Goal: Information Seeking & Learning: Learn about a topic

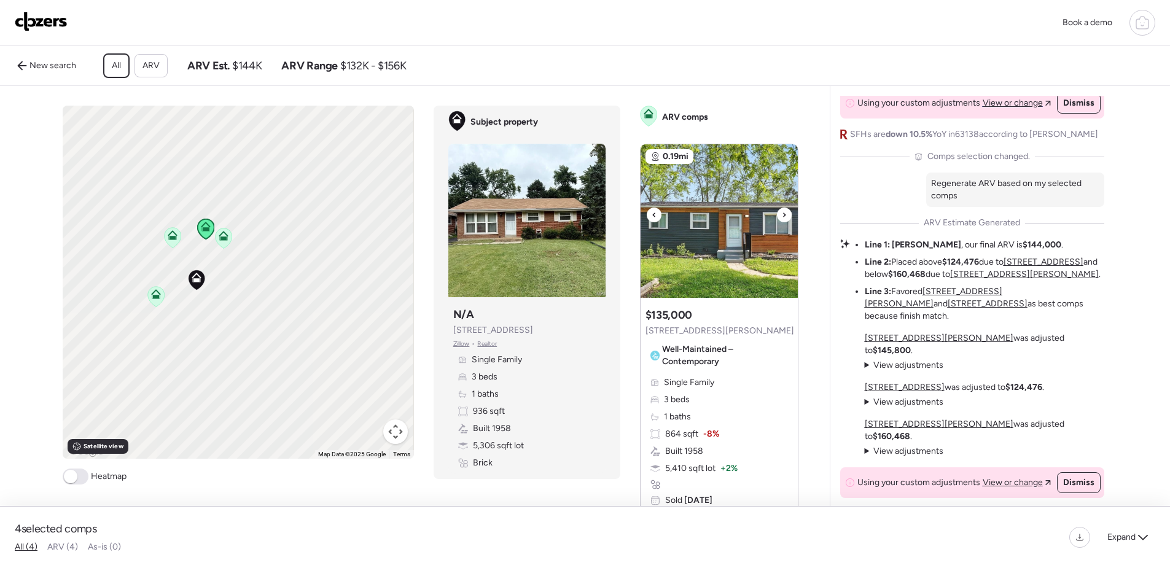
click at [777, 222] on div at bounding box center [784, 215] width 15 height 15
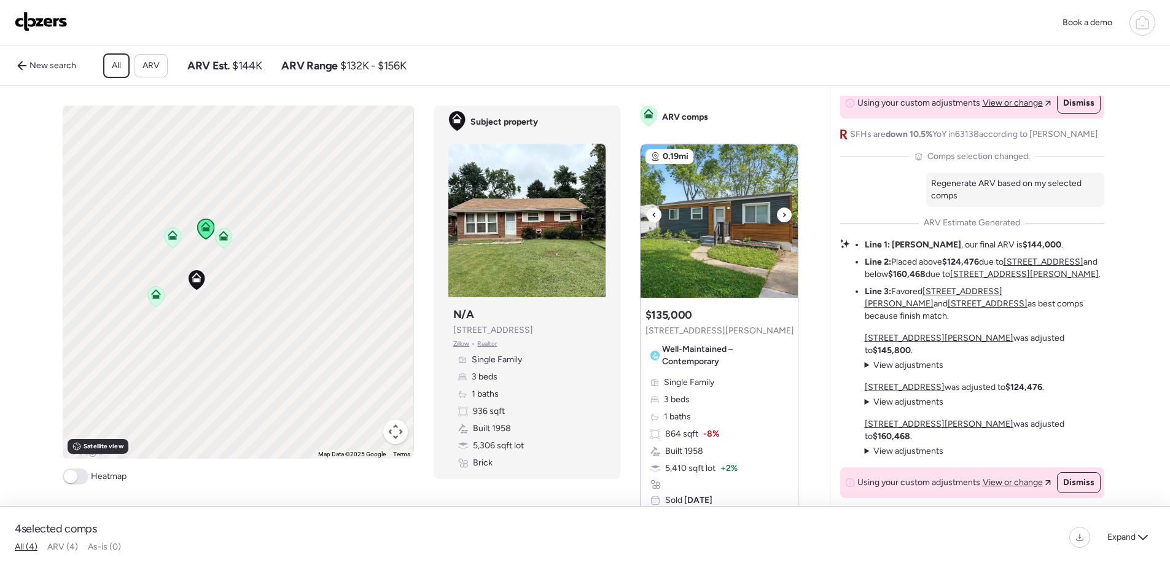
click at [777, 222] on div at bounding box center [784, 215] width 15 height 15
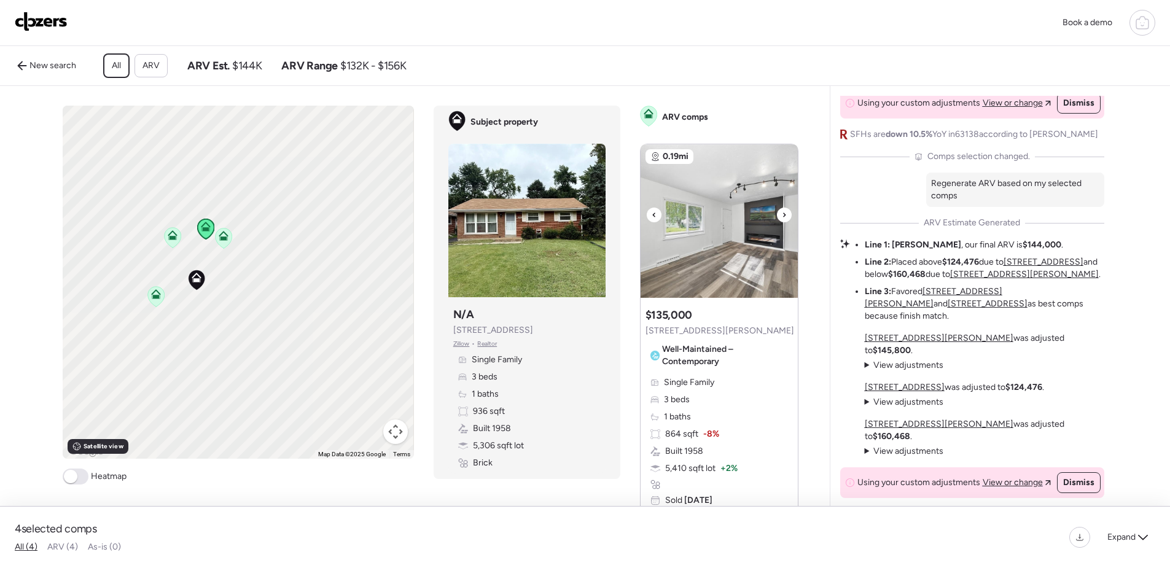
click at [742, 247] on img at bounding box center [718, 221] width 157 height 154
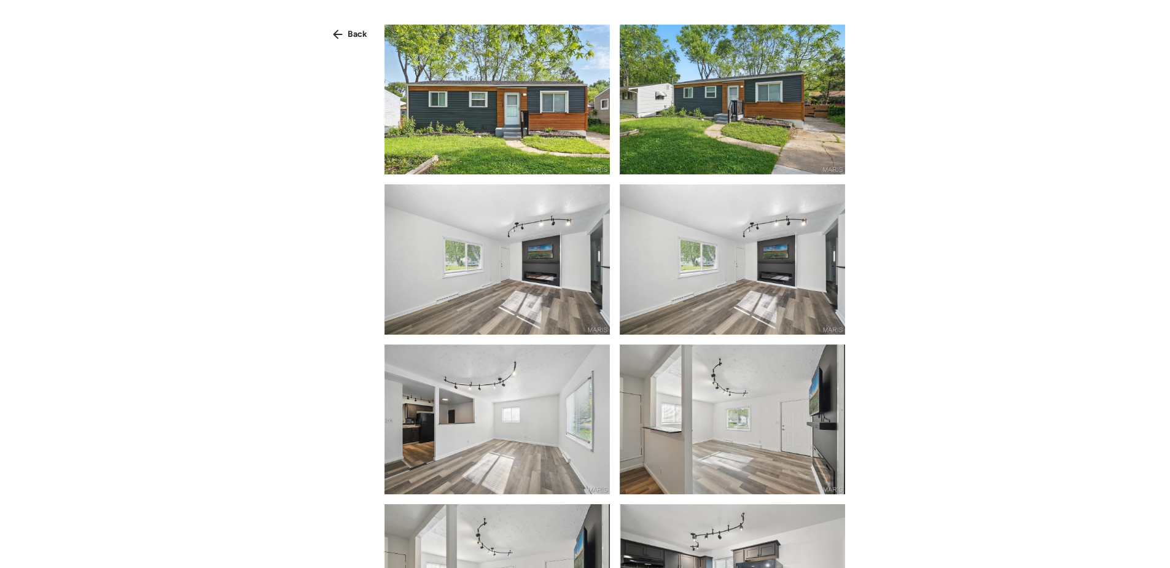
click at [572, 160] on img at bounding box center [496, 100] width 225 height 150
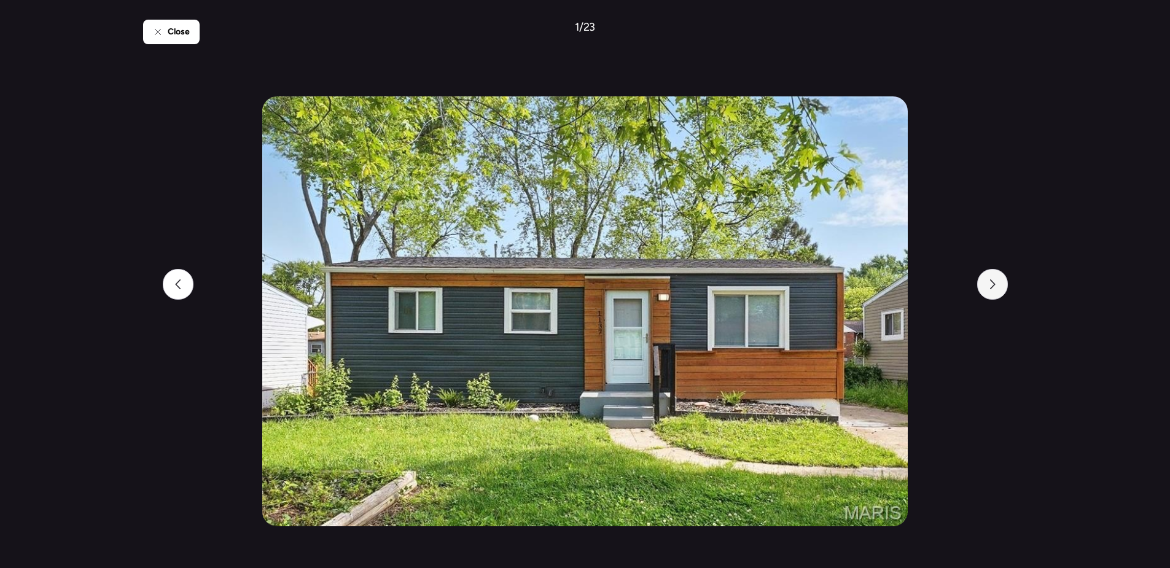
click at [990, 291] on div at bounding box center [992, 284] width 31 height 31
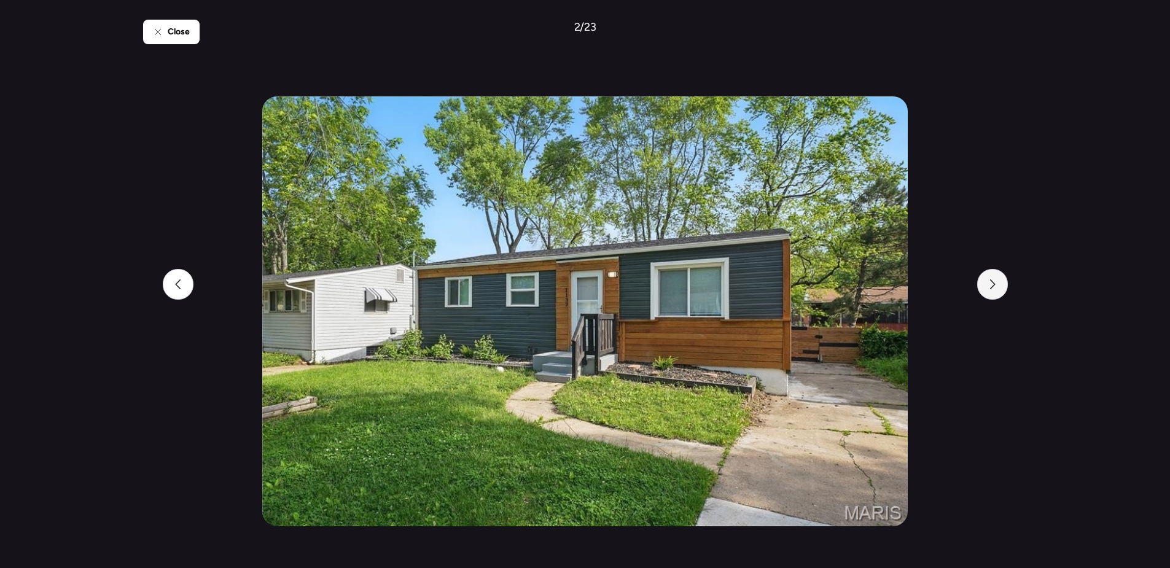
click at [990, 291] on div at bounding box center [992, 284] width 31 height 31
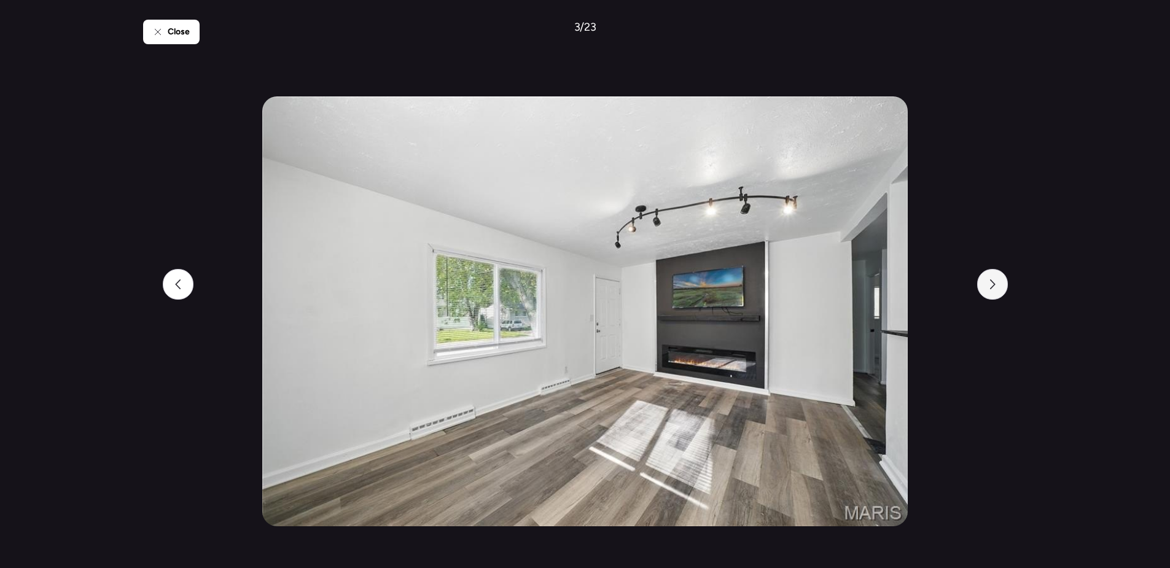
click at [990, 291] on div at bounding box center [992, 284] width 31 height 31
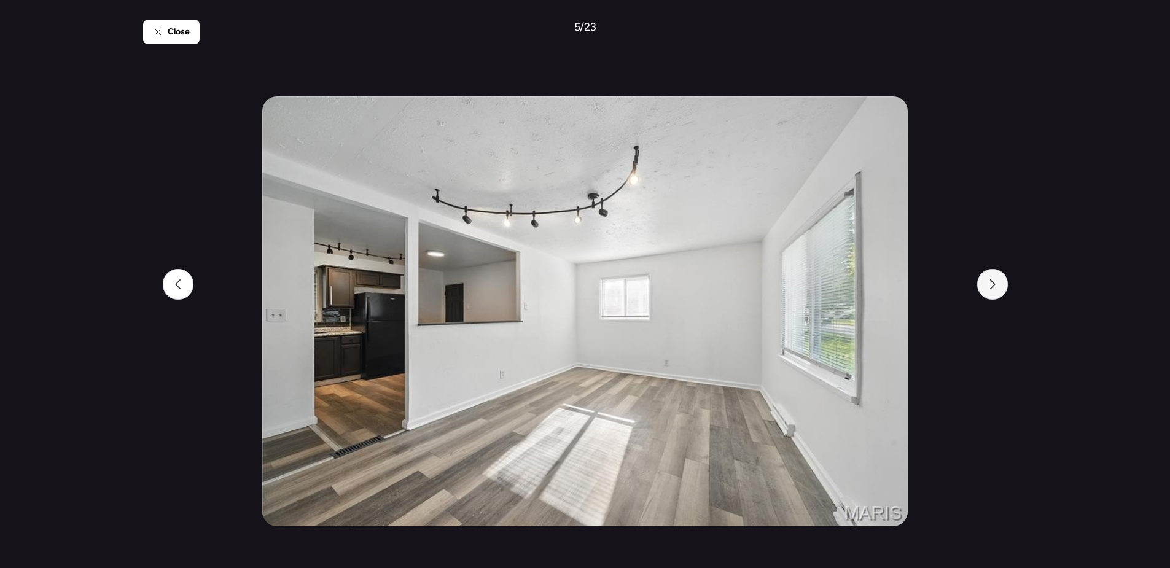
click at [990, 291] on div at bounding box center [992, 284] width 31 height 31
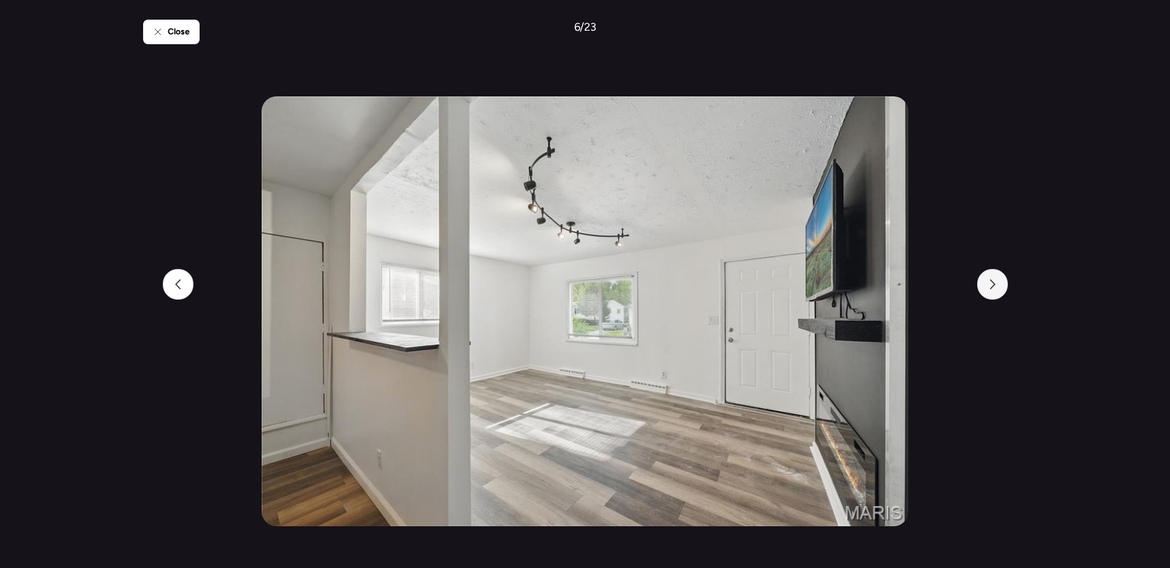
click at [990, 291] on div at bounding box center [992, 284] width 31 height 31
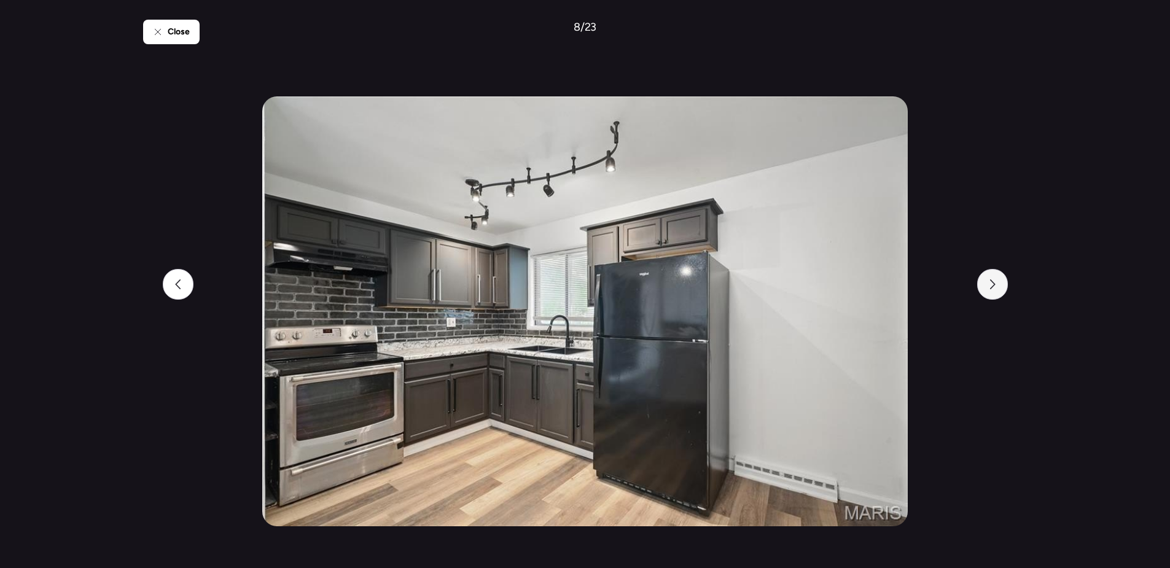
click at [992, 294] on div at bounding box center [992, 284] width 31 height 31
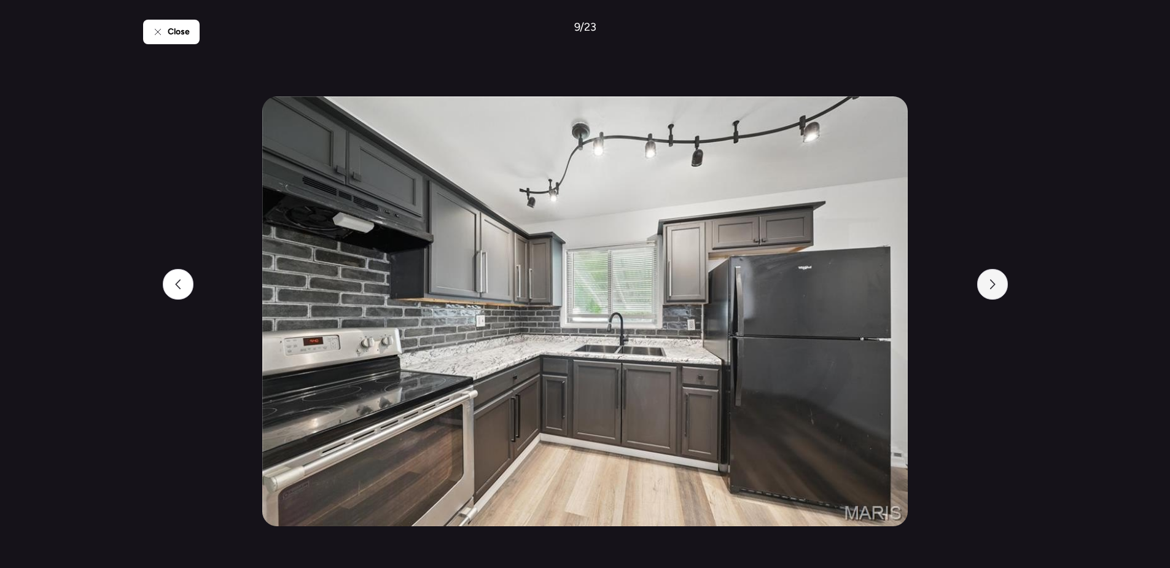
click at [992, 294] on div at bounding box center [992, 284] width 31 height 31
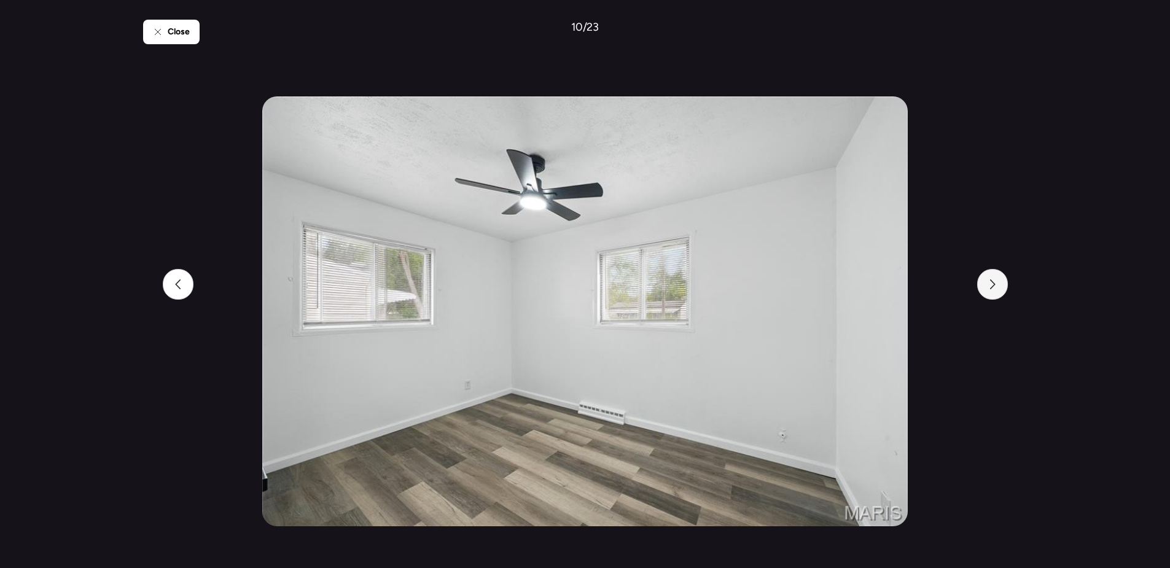
click at [992, 294] on div at bounding box center [992, 284] width 31 height 31
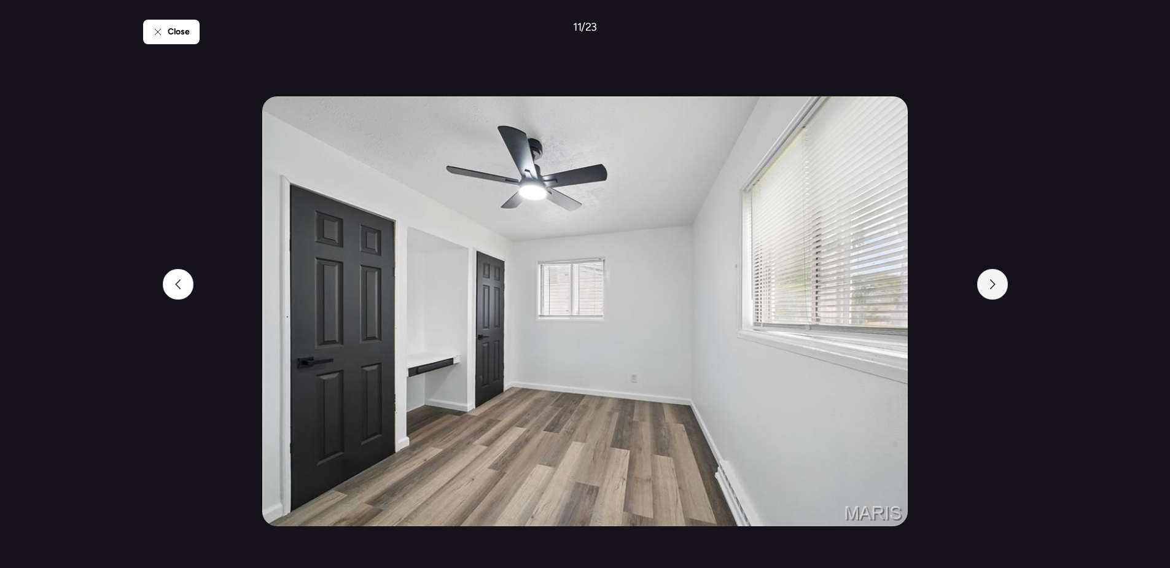
click at [992, 294] on div at bounding box center [992, 284] width 31 height 31
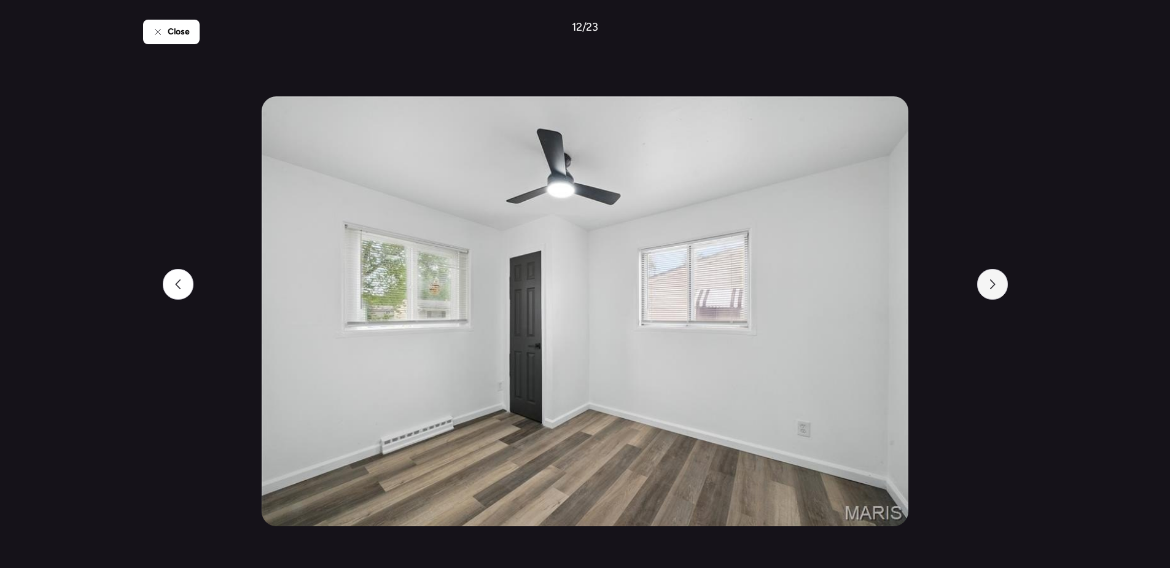
click at [992, 294] on div at bounding box center [992, 284] width 31 height 31
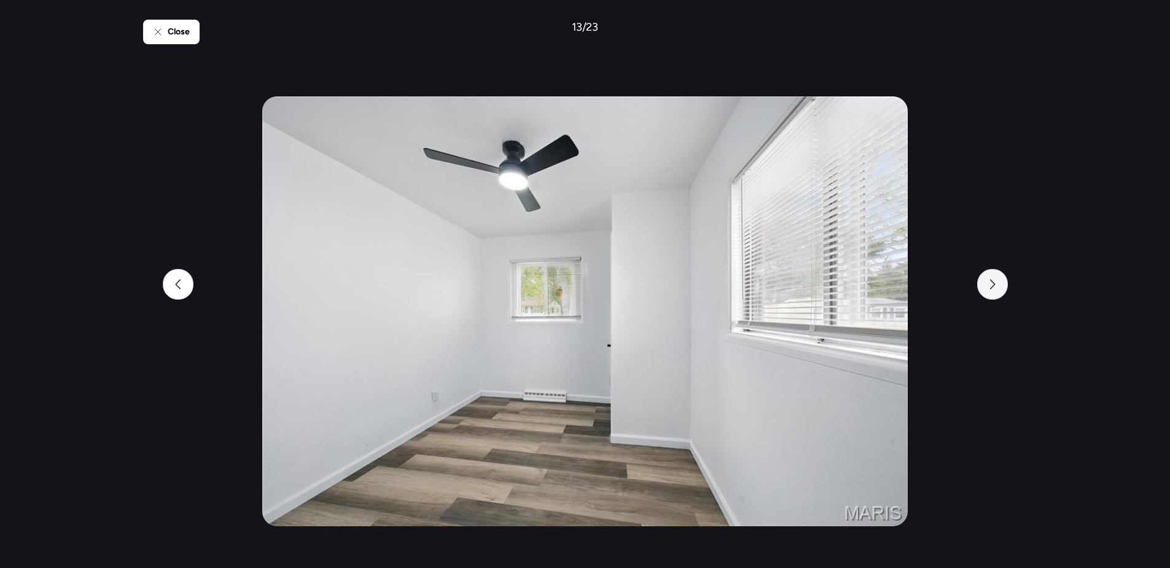
click at [992, 294] on div at bounding box center [992, 284] width 31 height 31
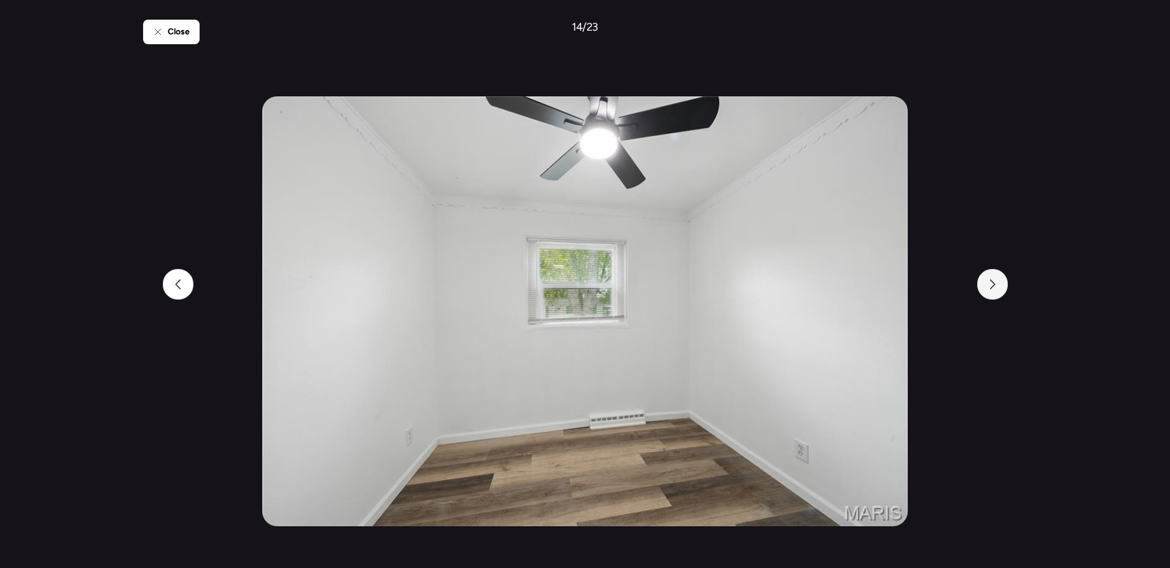
click at [992, 294] on div at bounding box center [992, 284] width 31 height 31
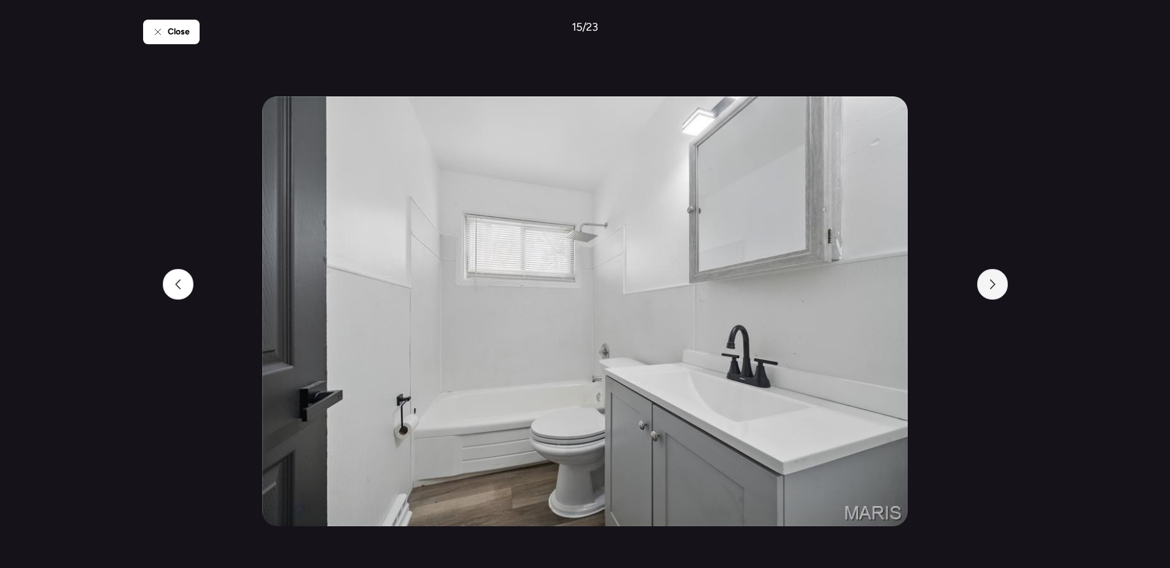
click at [992, 294] on div at bounding box center [992, 284] width 31 height 31
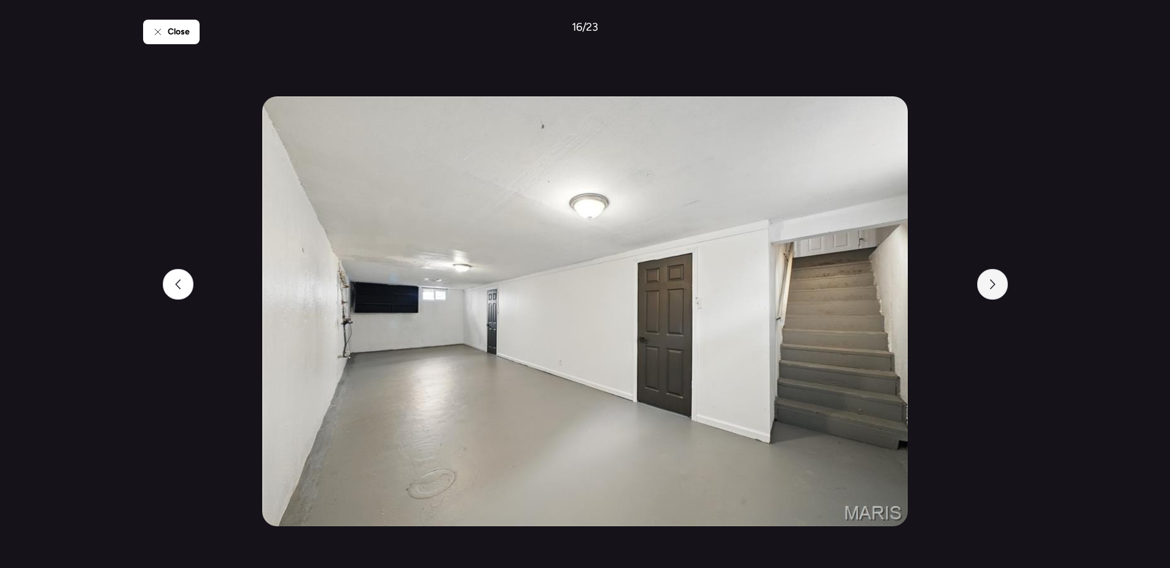
click at [992, 294] on div at bounding box center [992, 284] width 31 height 31
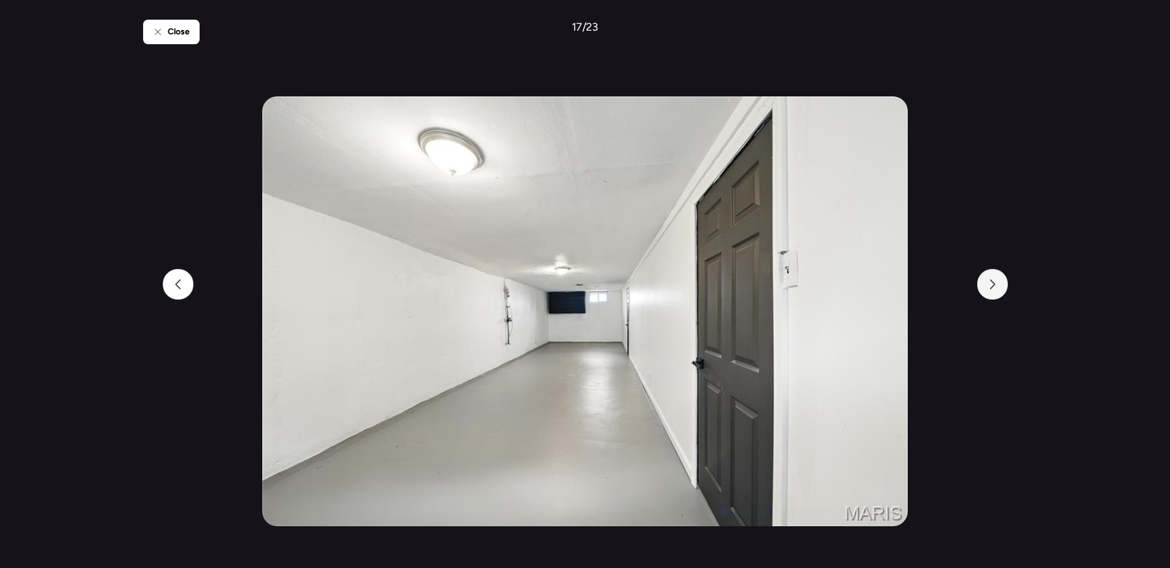
click at [992, 294] on div at bounding box center [992, 284] width 31 height 31
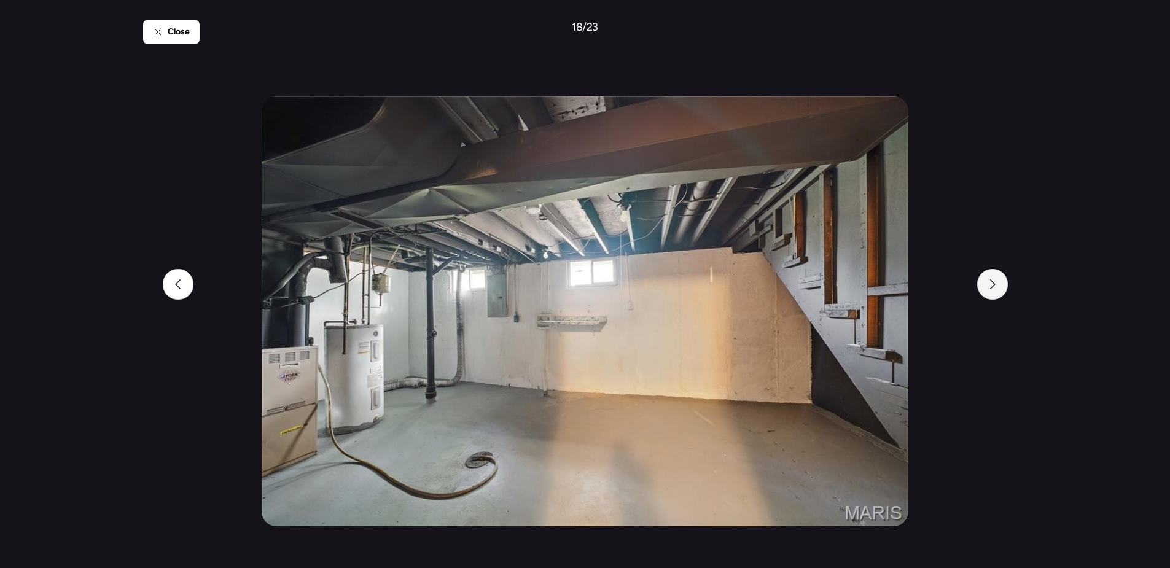
click at [992, 294] on div at bounding box center [992, 284] width 31 height 31
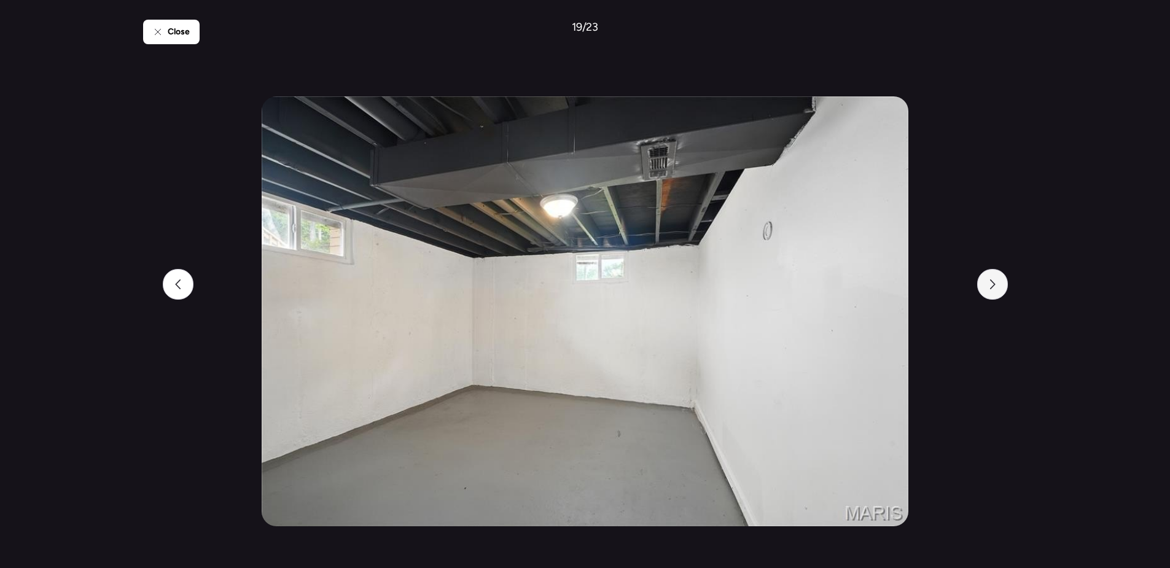
click at [992, 294] on div at bounding box center [992, 284] width 31 height 31
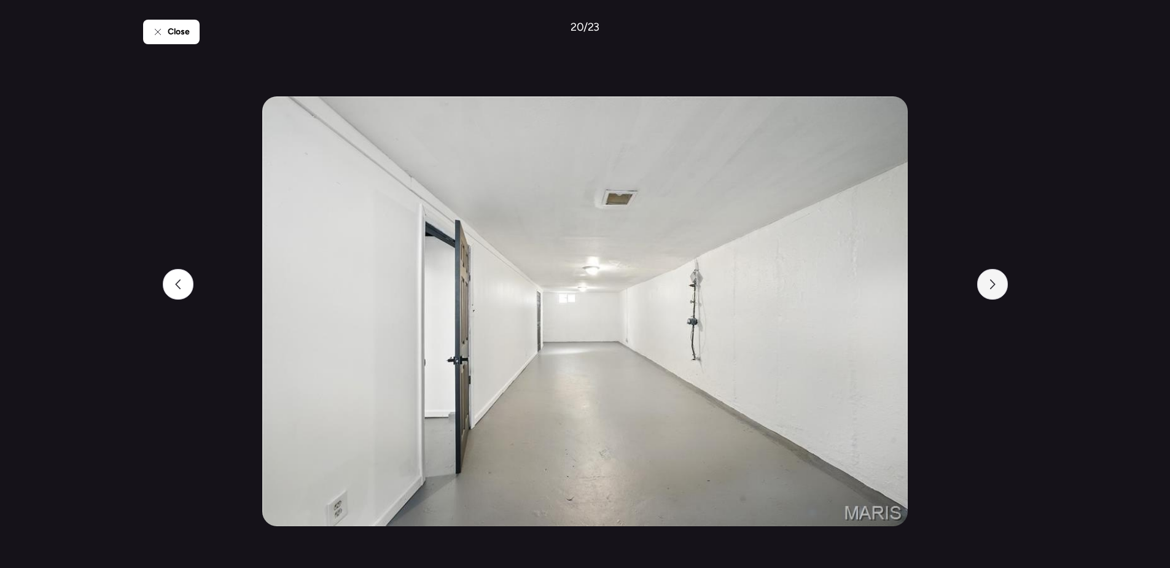
click at [992, 294] on div at bounding box center [992, 284] width 31 height 31
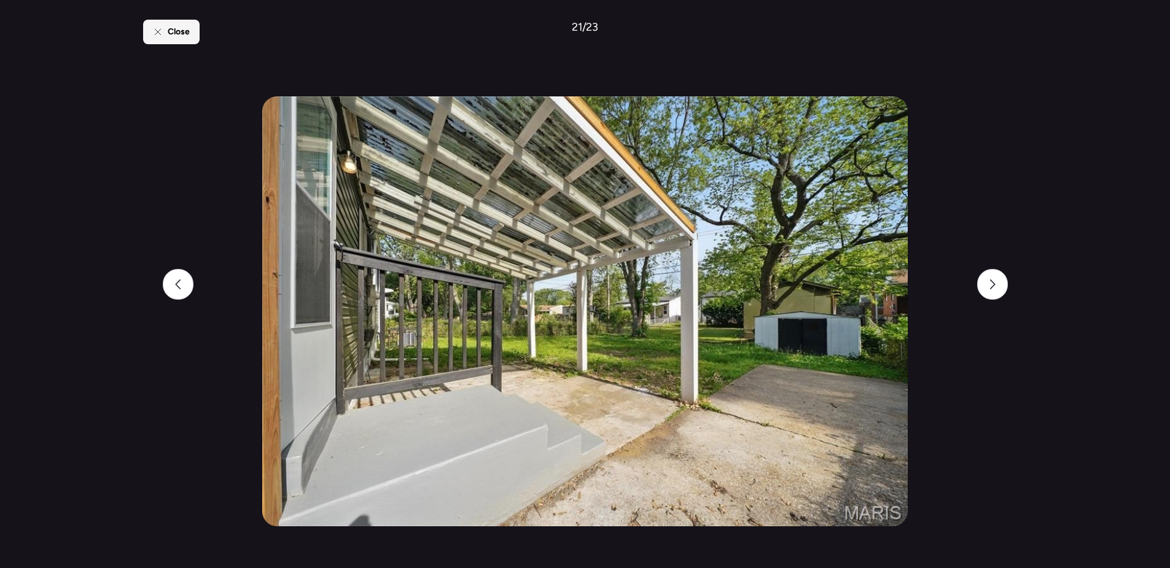
click at [169, 39] on div "Close" at bounding box center [171, 32] width 56 height 25
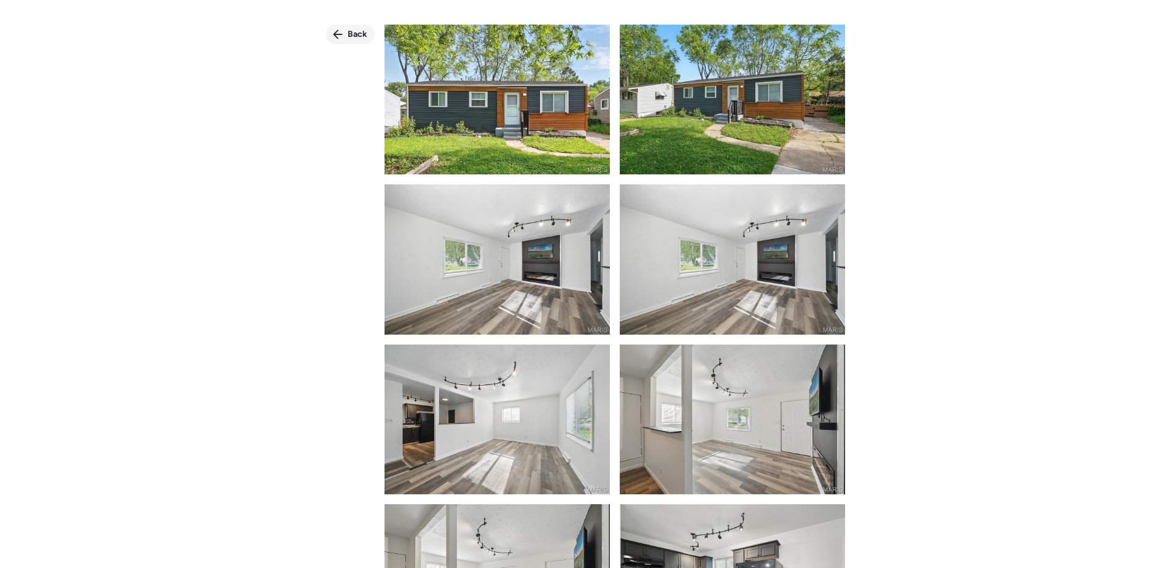
click at [344, 36] on div "Back" at bounding box center [349, 35] width 49 height 20
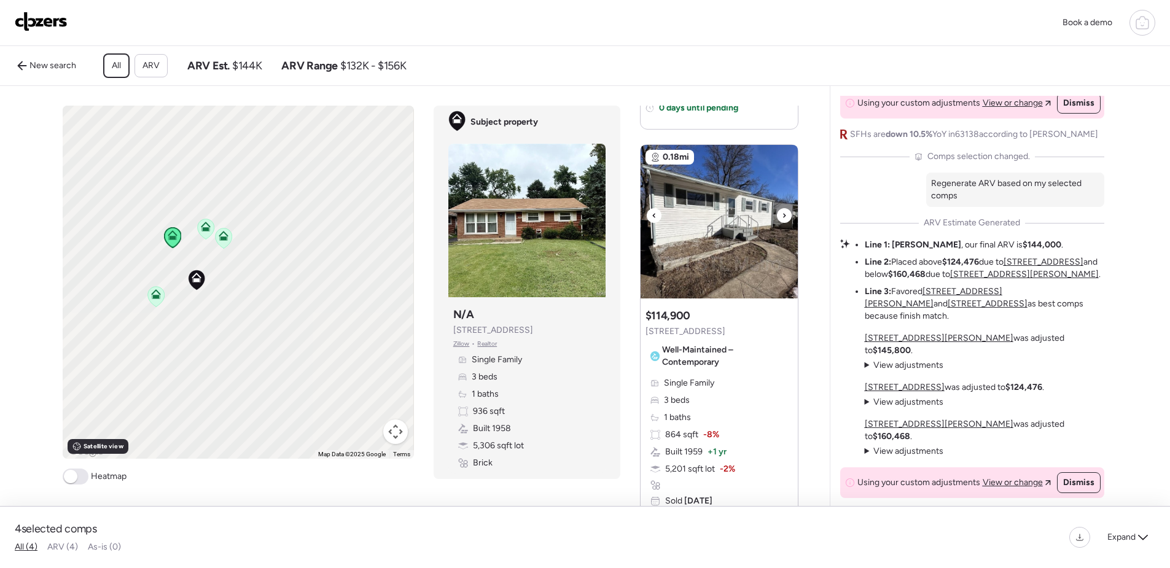
scroll to position [430, 0]
click at [737, 233] on img at bounding box center [718, 221] width 157 height 154
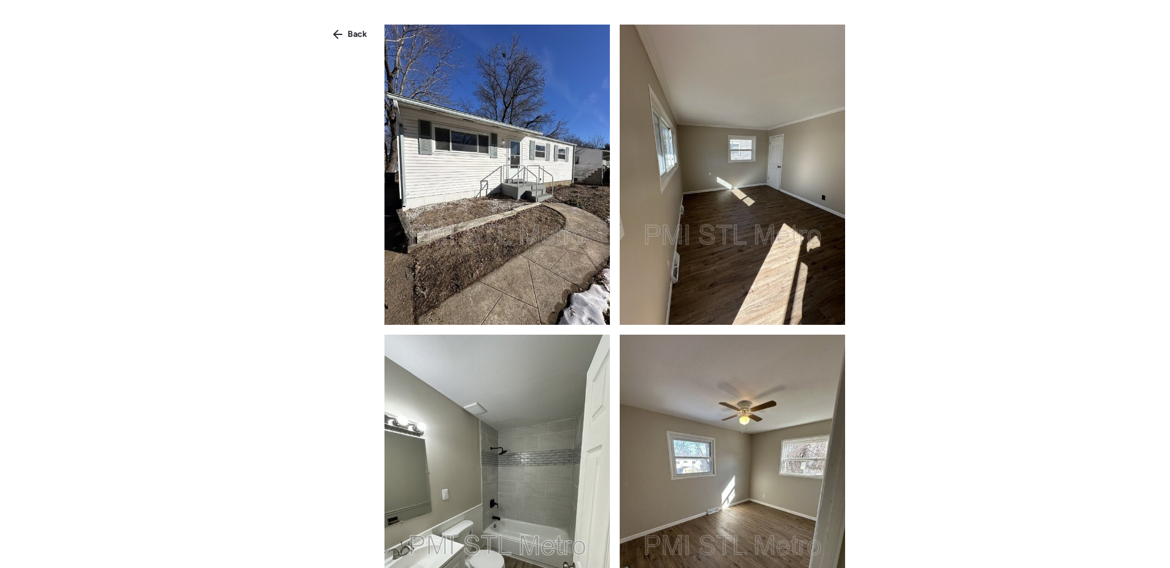
click at [531, 232] on img at bounding box center [496, 175] width 225 height 300
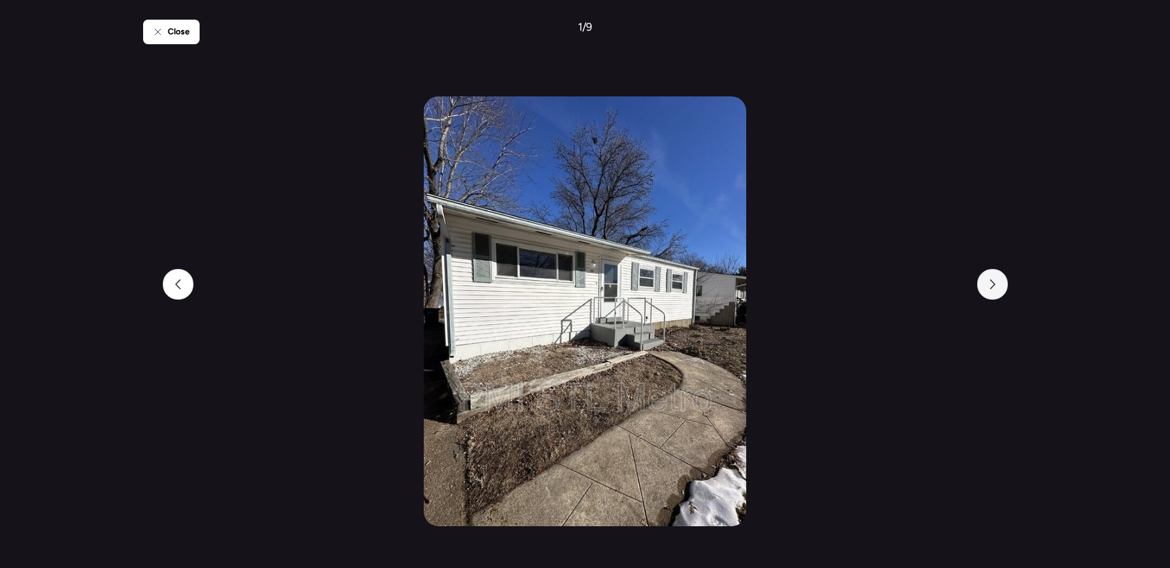
click at [984, 287] on div at bounding box center [992, 284] width 31 height 31
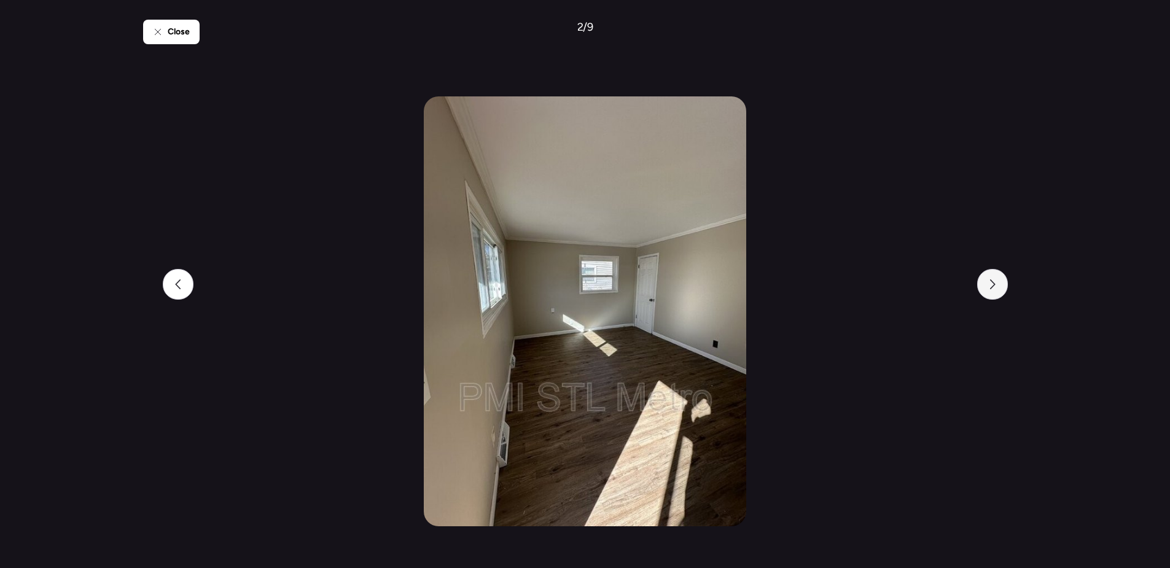
click at [984, 287] on div at bounding box center [992, 284] width 31 height 31
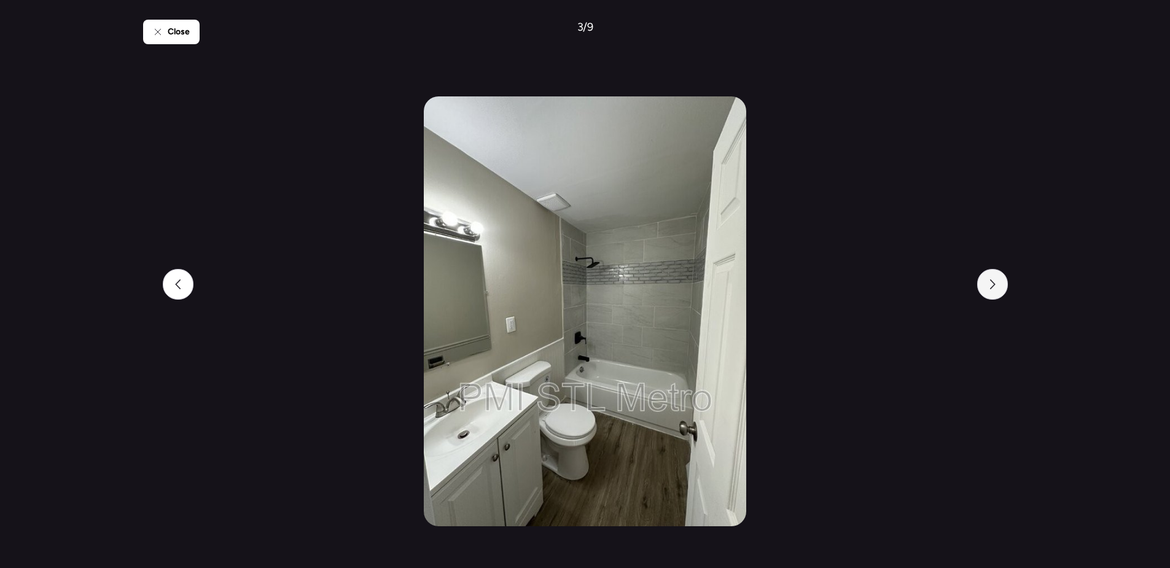
click at [984, 287] on div at bounding box center [992, 284] width 31 height 31
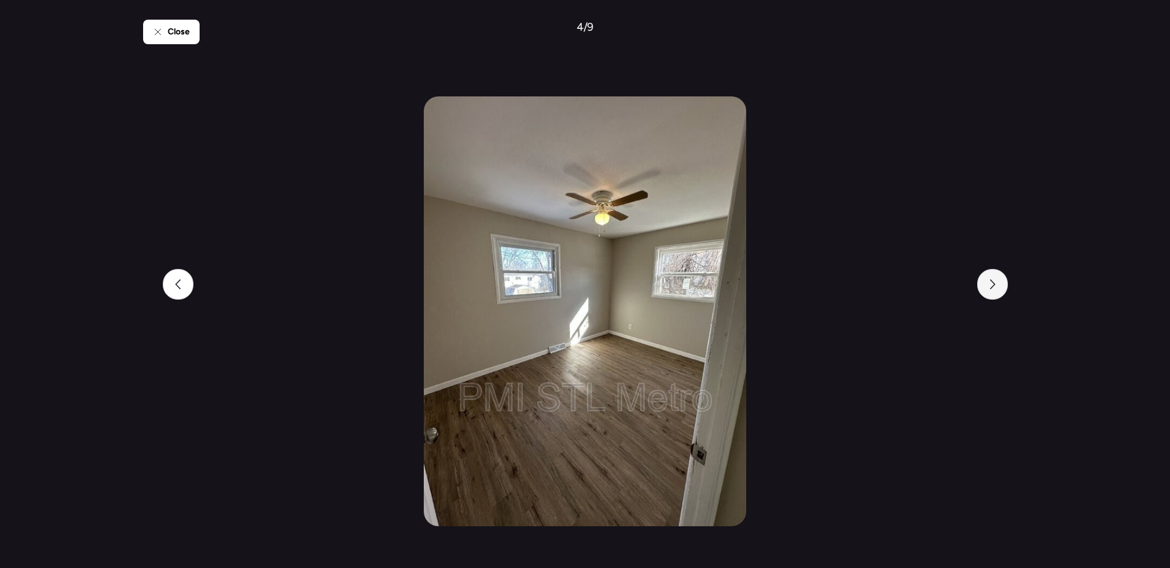
click at [984, 287] on div at bounding box center [992, 284] width 31 height 31
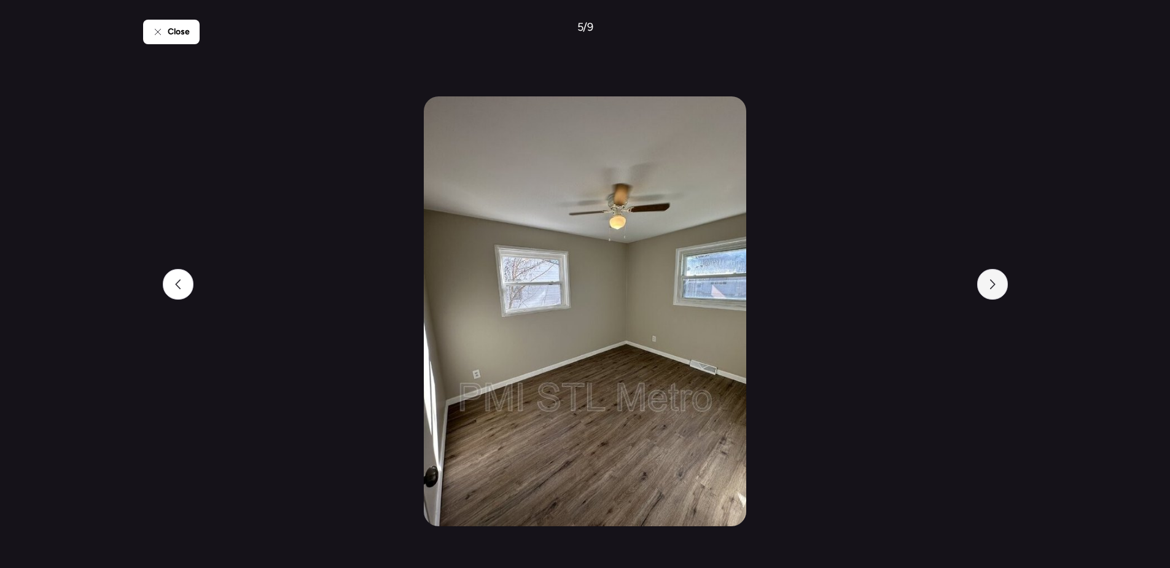
click at [984, 287] on div at bounding box center [992, 284] width 31 height 31
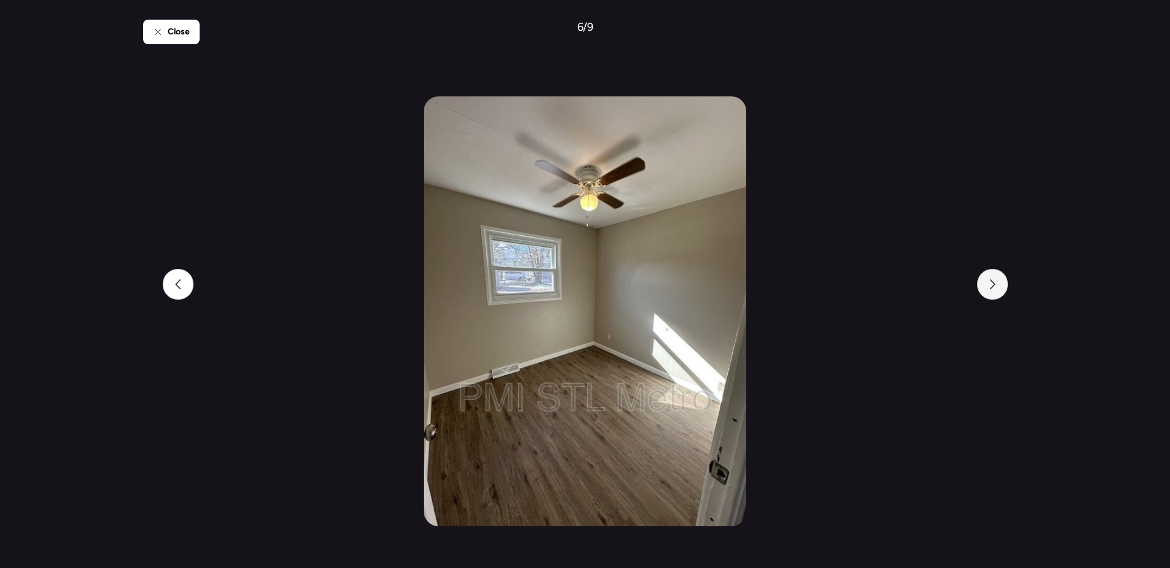
click at [984, 287] on div at bounding box center [992, 284] width 31 height 31
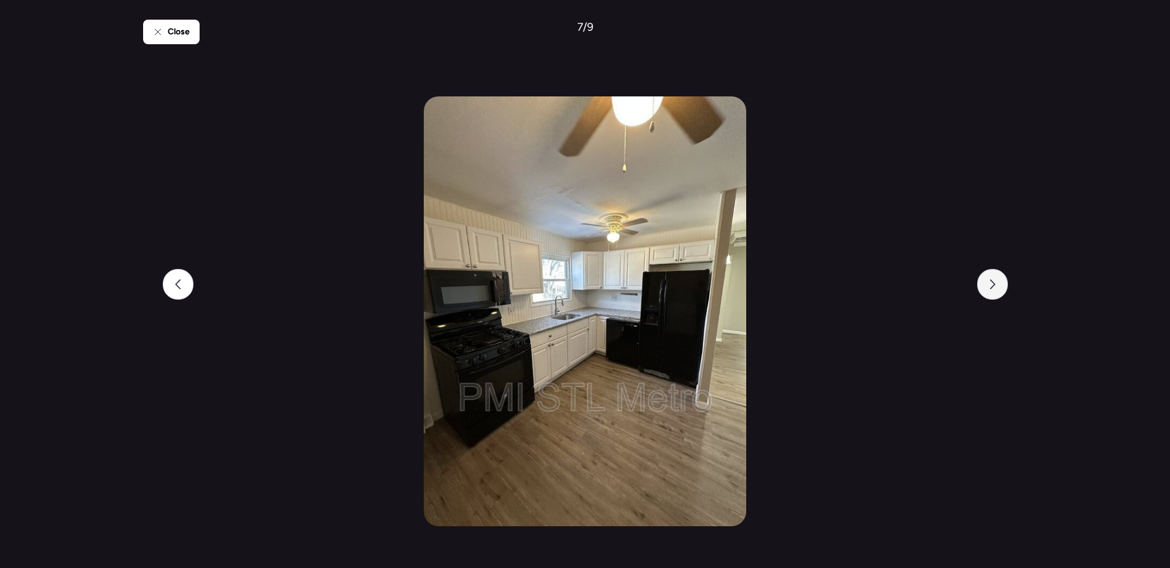
click at [984, 287] on div at bounding box center [992, 284] width 31 height 31
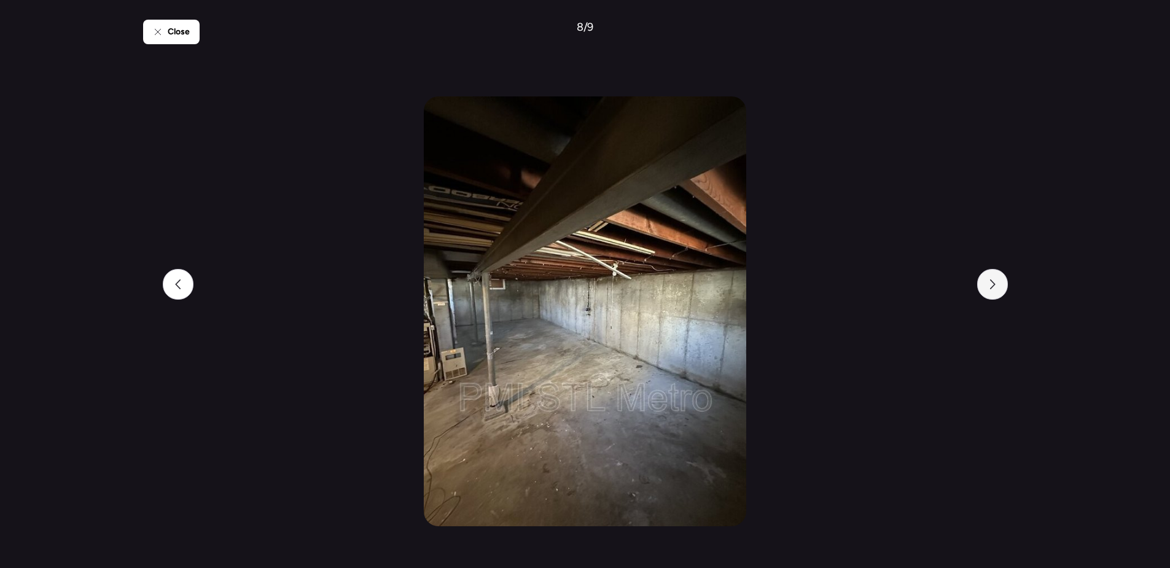
click at [984, 287] on div at bounding box center [992, 284] width 31 height 31
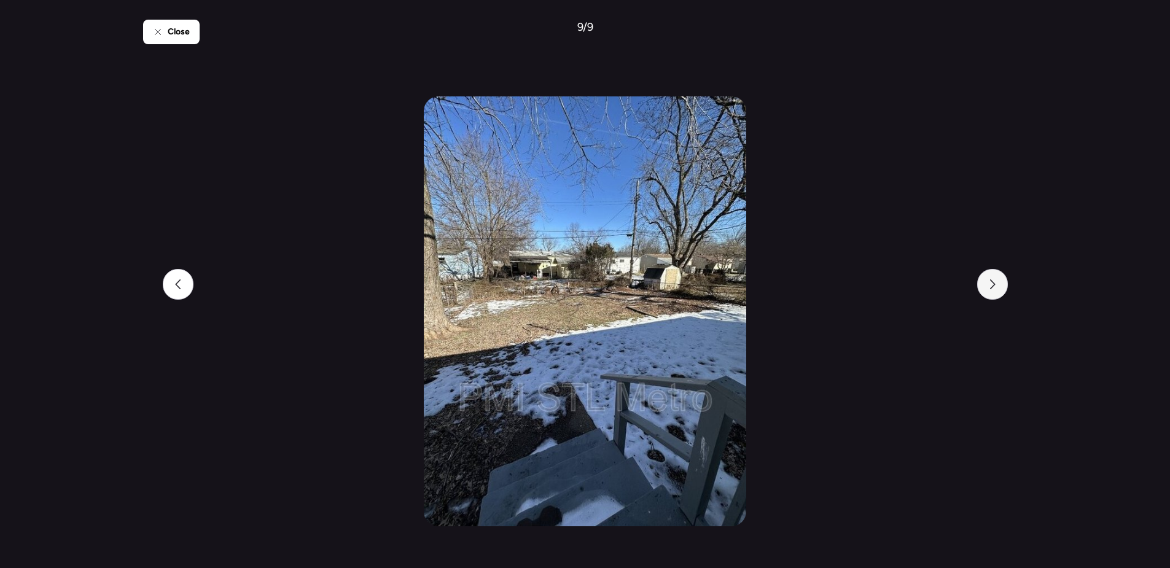
click at [984, 287] on div at bounding box center [992, 284] width 31 height 31
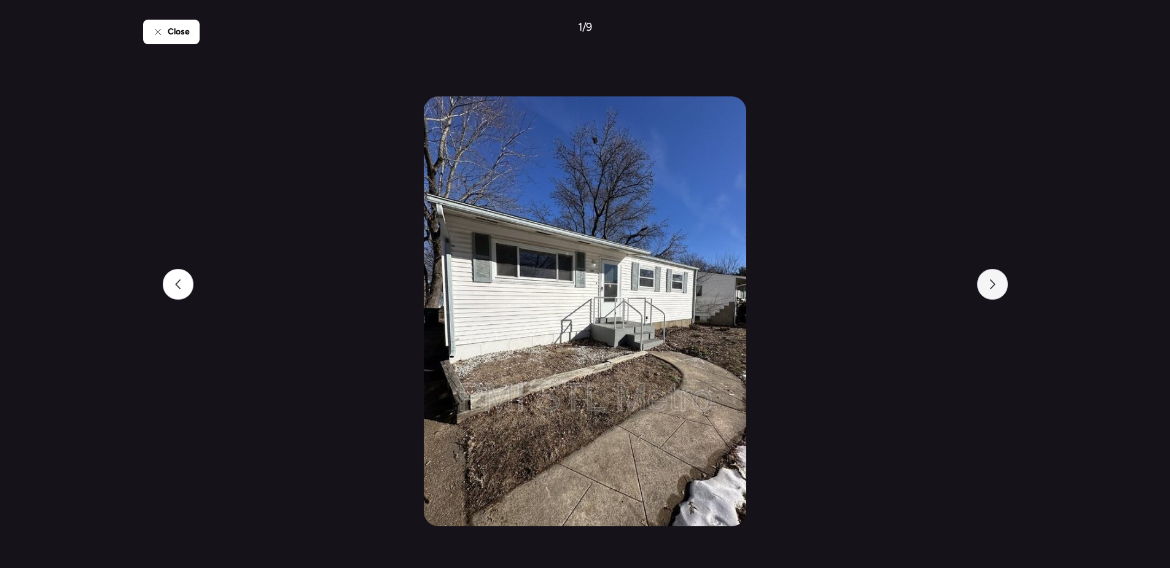
click at [984, 287] on div at bounding box center [992, 284] width 31 height 31
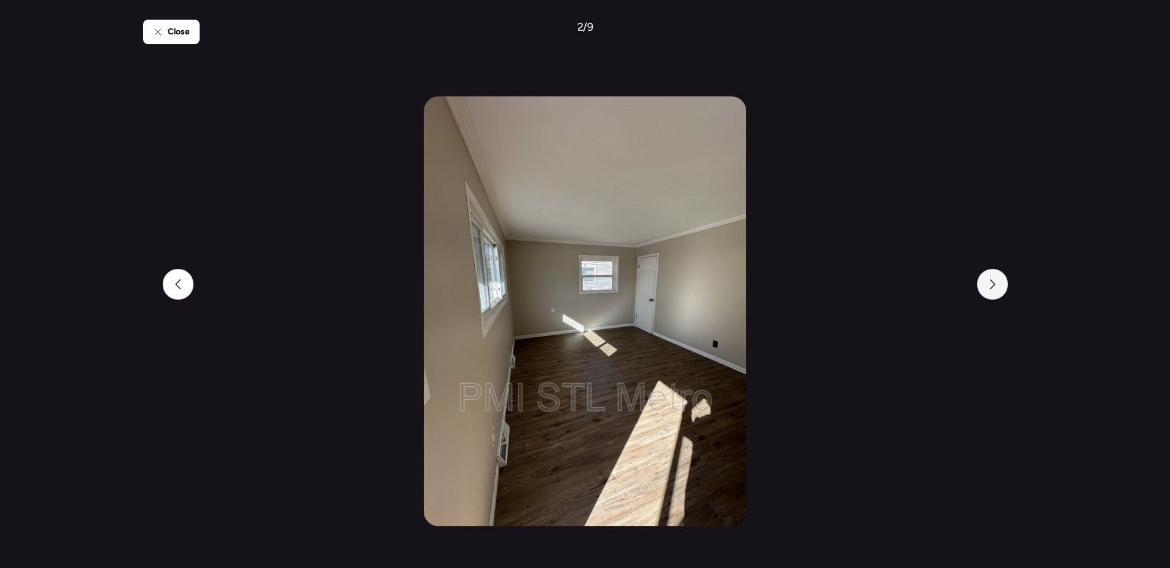
click at [984, 287] on div at bounding box center [992, 284] width 31 height 31
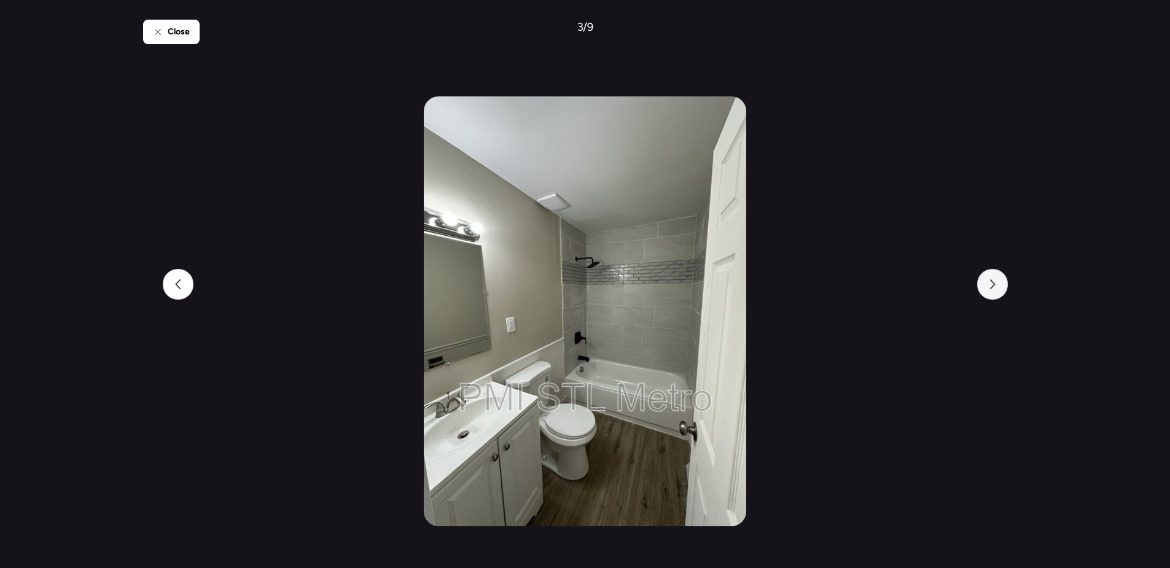
click at [984, 287] on div at bounding box center [992, 284] width 31 height 31
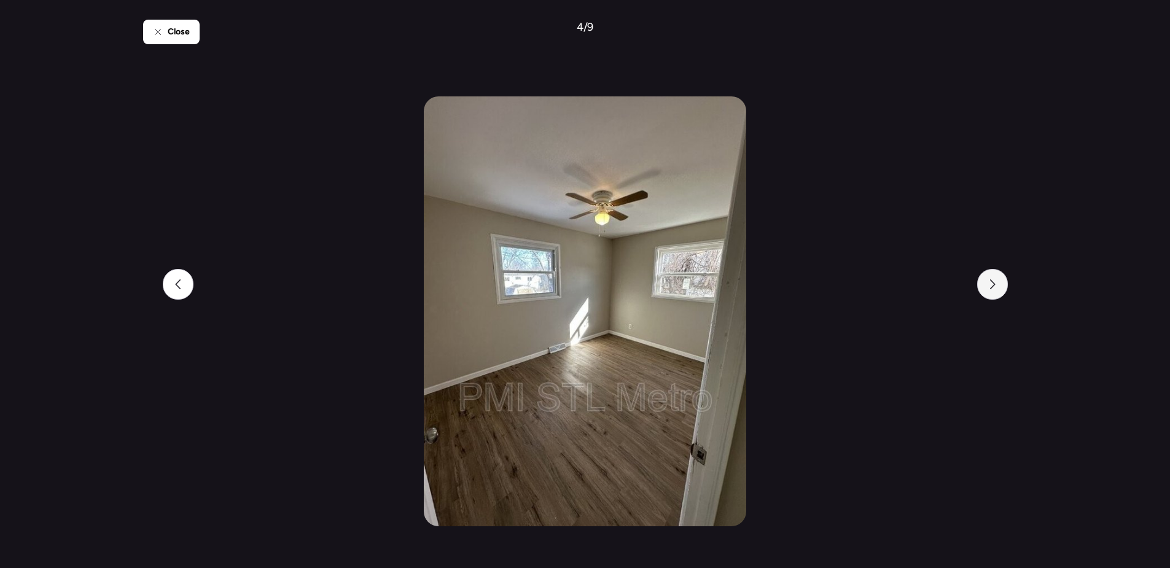
click at [984, 287] on div at bounding box center [992, 284] width 31 height 31
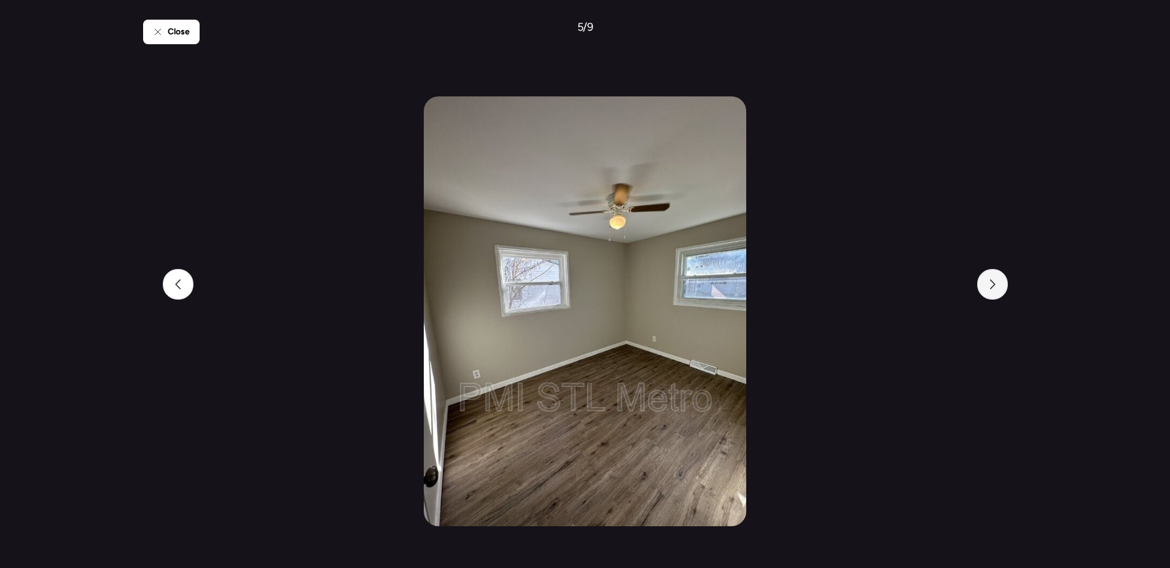
click at [984, 287] on div at bounding box center [992, 284] width 31 height 31
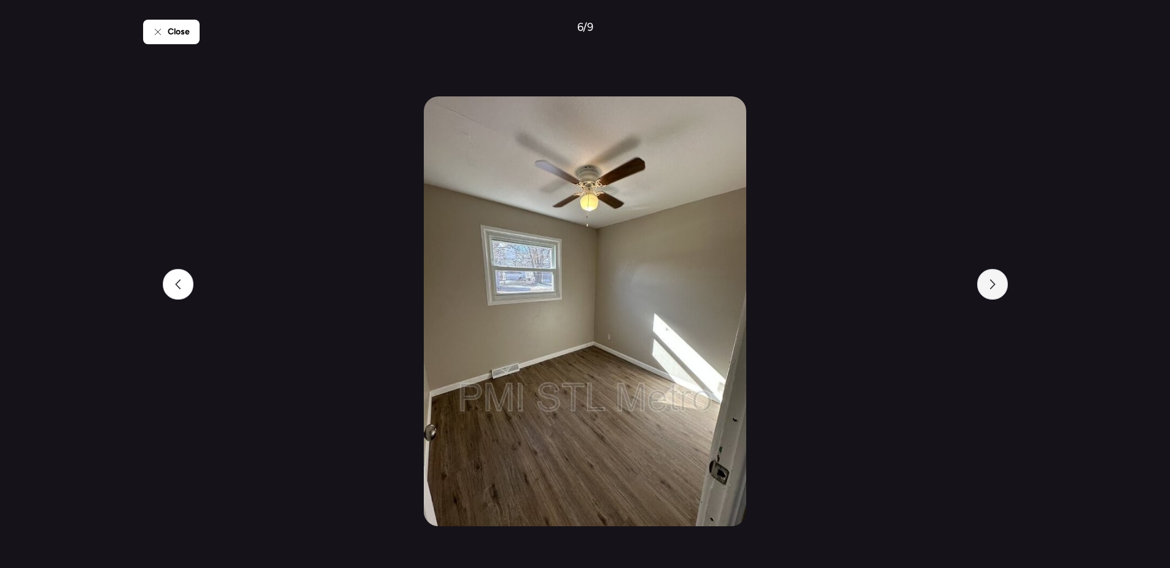
click at [984, 291] on div at bounding box center [992, 284] width 31 height 31
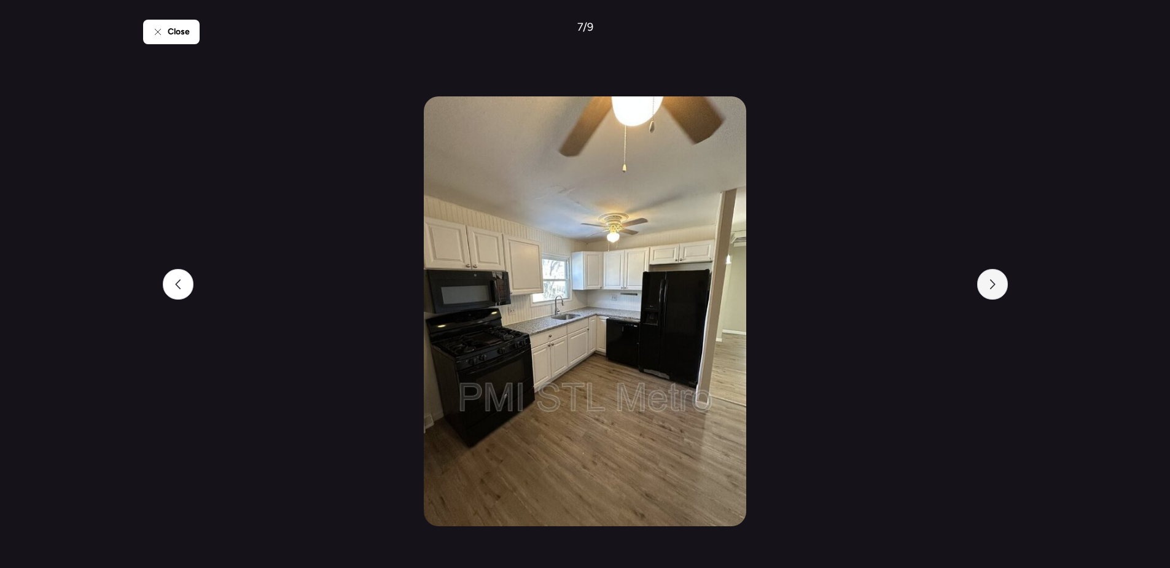
click at [984, 291] on div at bounding box center [992, 284] width 31 height 31
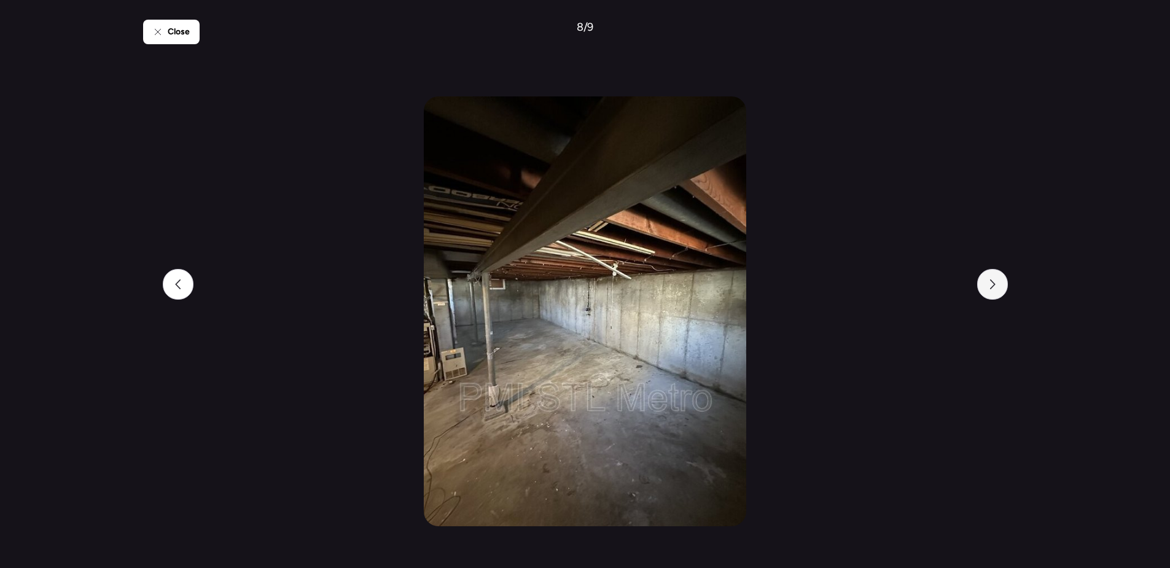
click at [984, 291] on div at bounding box center [992, 284] width 31 height 31
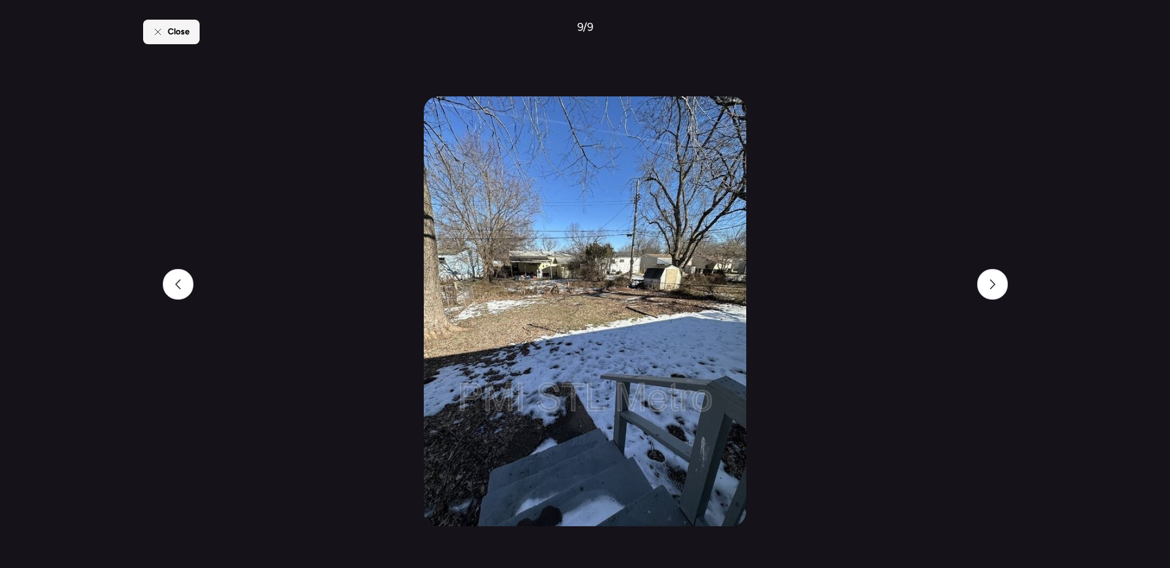
click at [177, 37] on span "Close" at bounding box center [179, 32] width 22 height 12
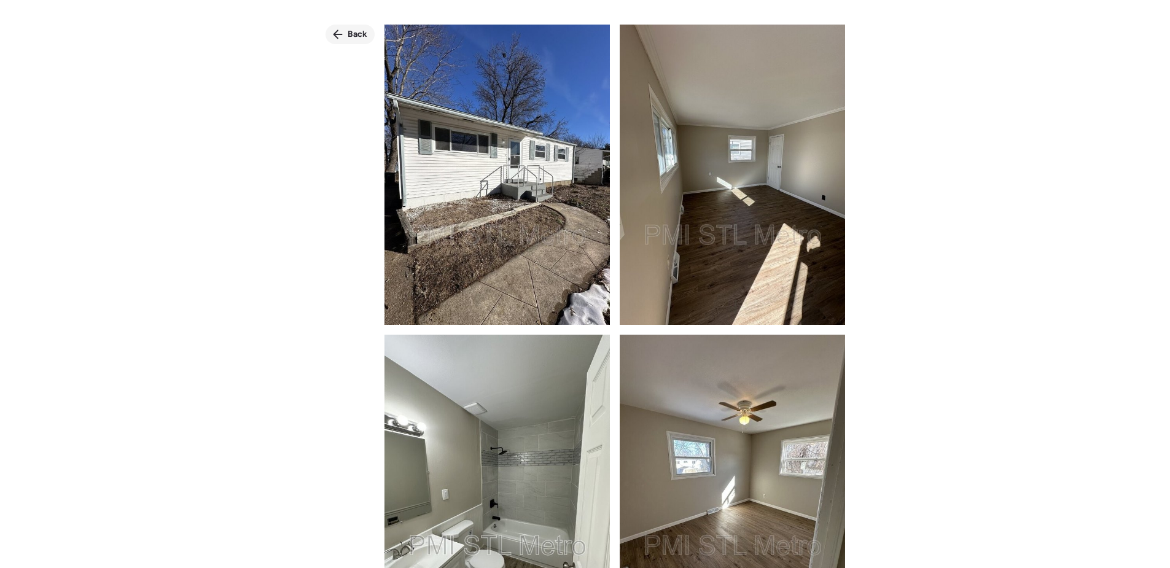
click at [338, 41] on div "Back" at bounding box center [349, 35] width 49 height 20
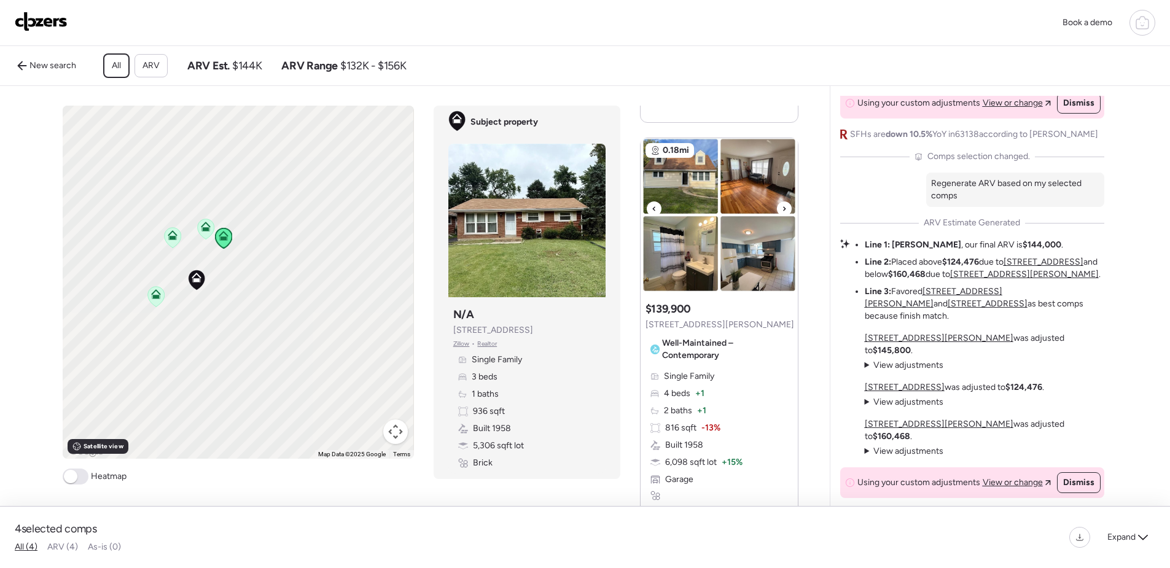
scroll to position [860, 0]
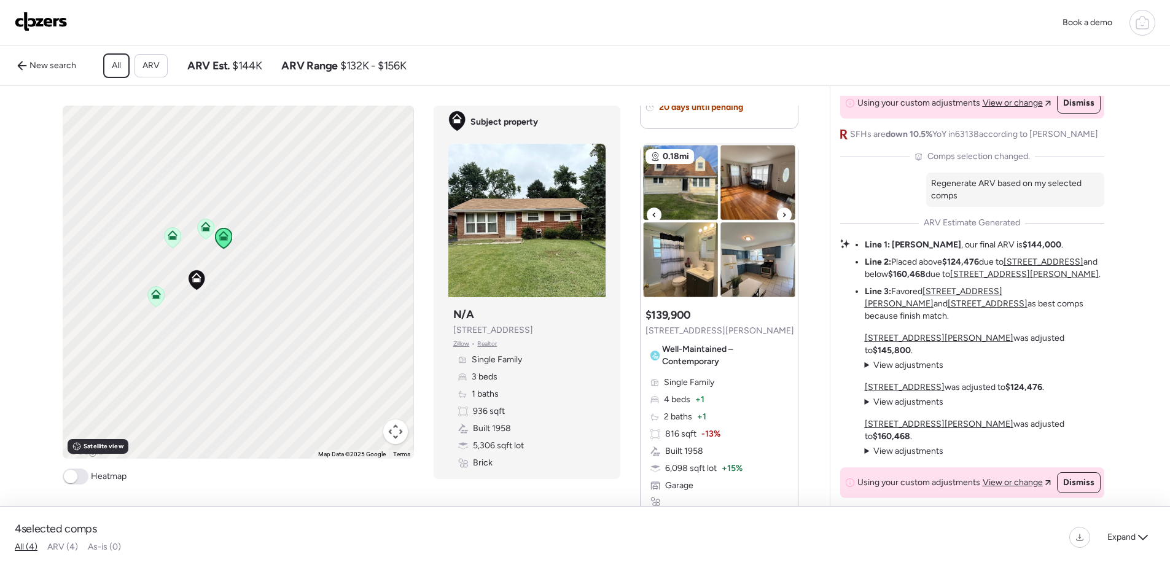
click at [694, 198] on img at bounding box center [718, 221] width 157 height 154
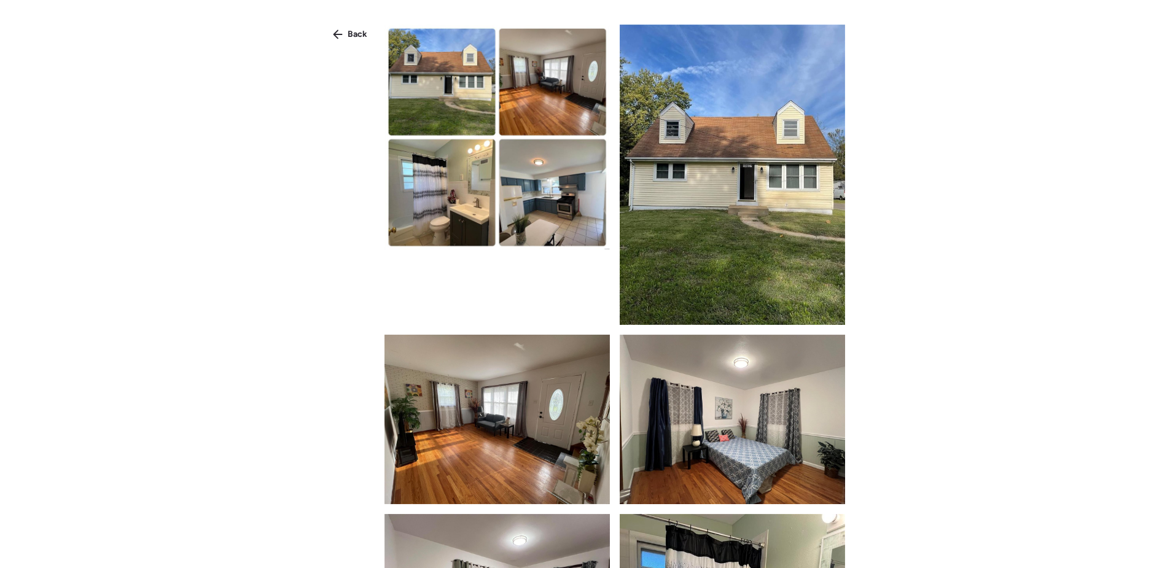
click at [693, 193] on img at bounding box center [732, 175] width 225 height 300
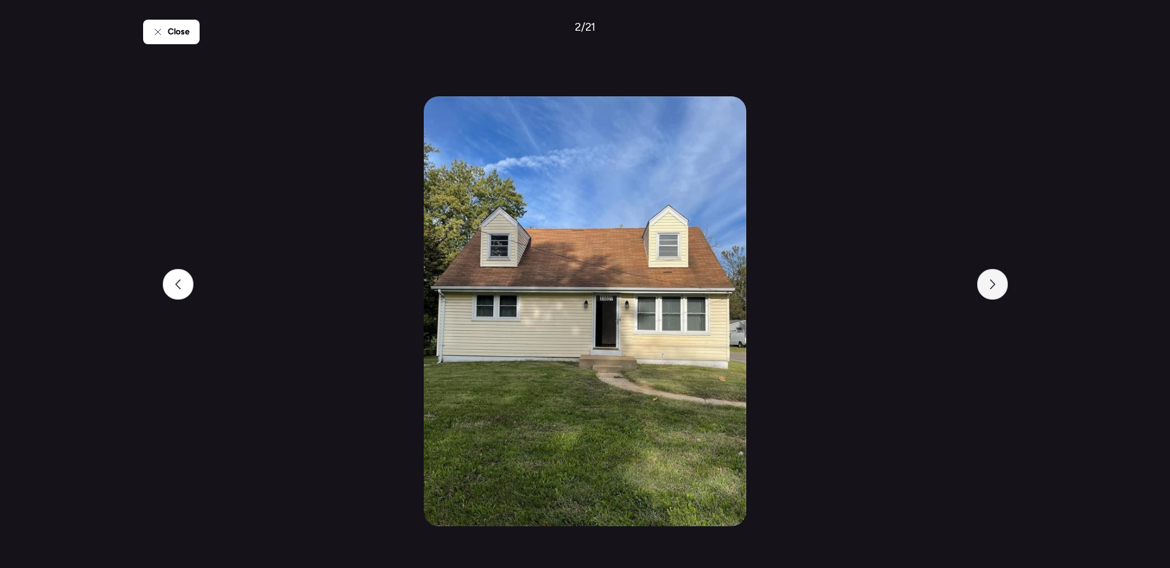
click at [995, 289] on icon at bounding box center [992, 284] width 10 height 10
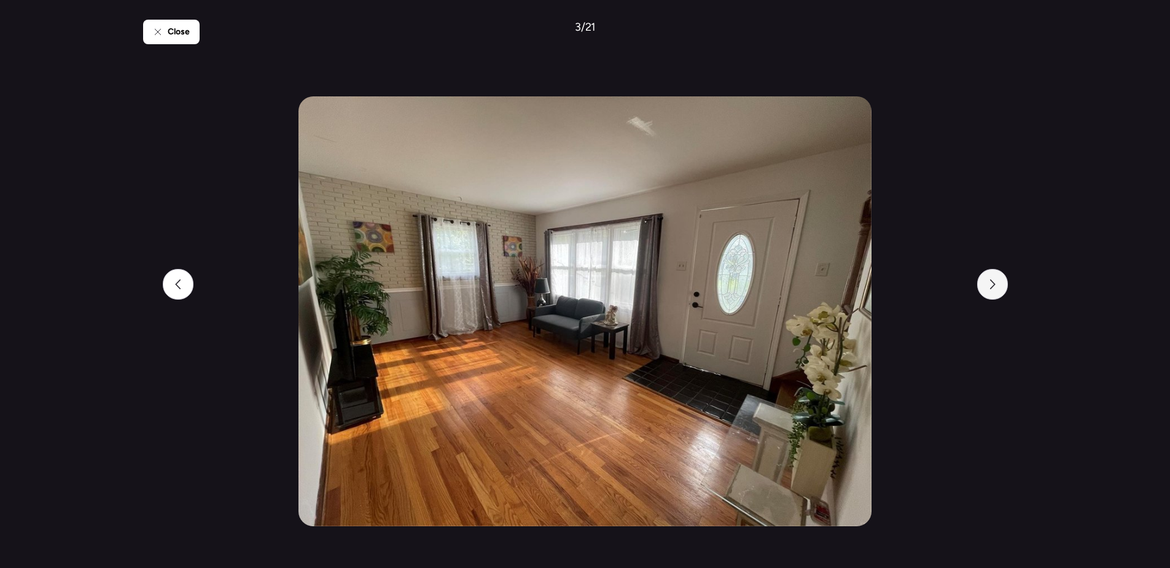
click at [995, 289] on icon at bounding box center [992, 284] width 10 height 10
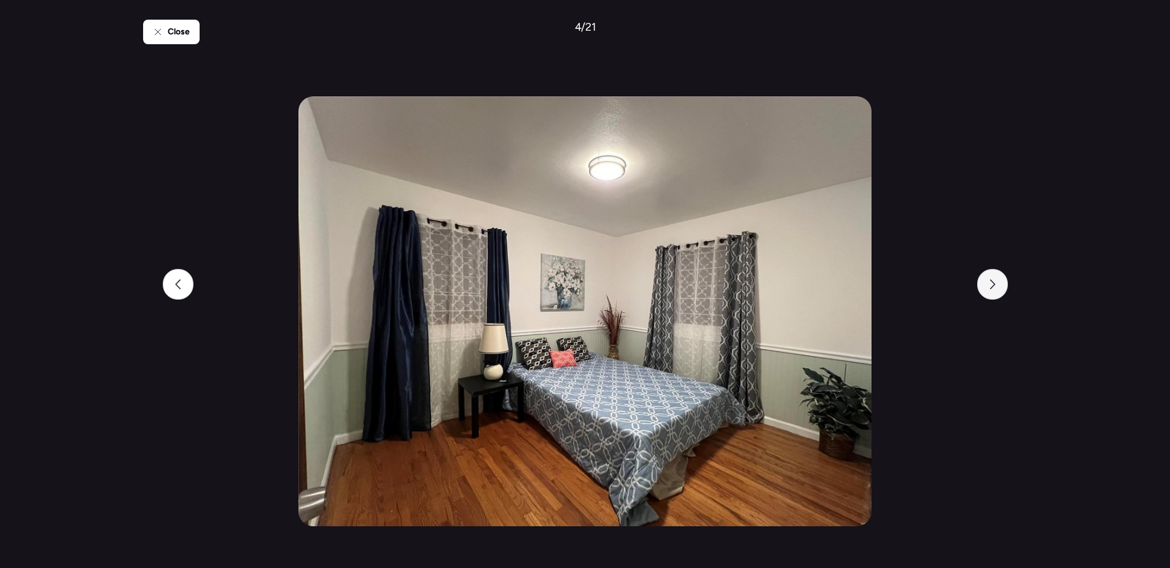
click at [995, 289] on icon at bounding box center [992, 284] width 10 height 10
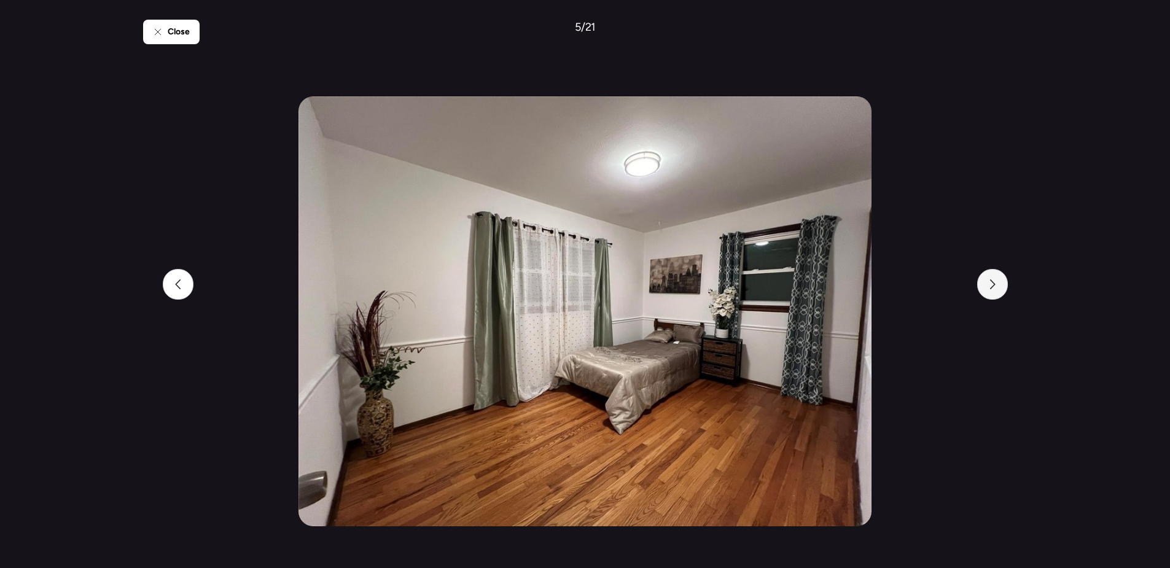
click at [995, 289] on icon at bounding box center [992, 284] width 10 height 10
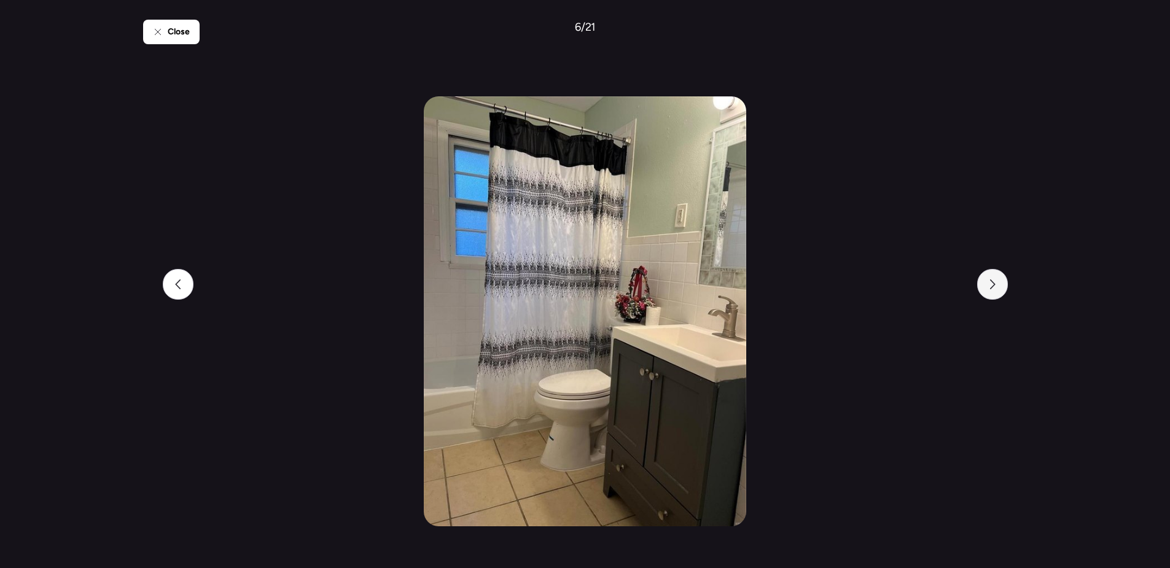
click at [995, 289] on icon at bounding box center [992, 284] width 10 height 10
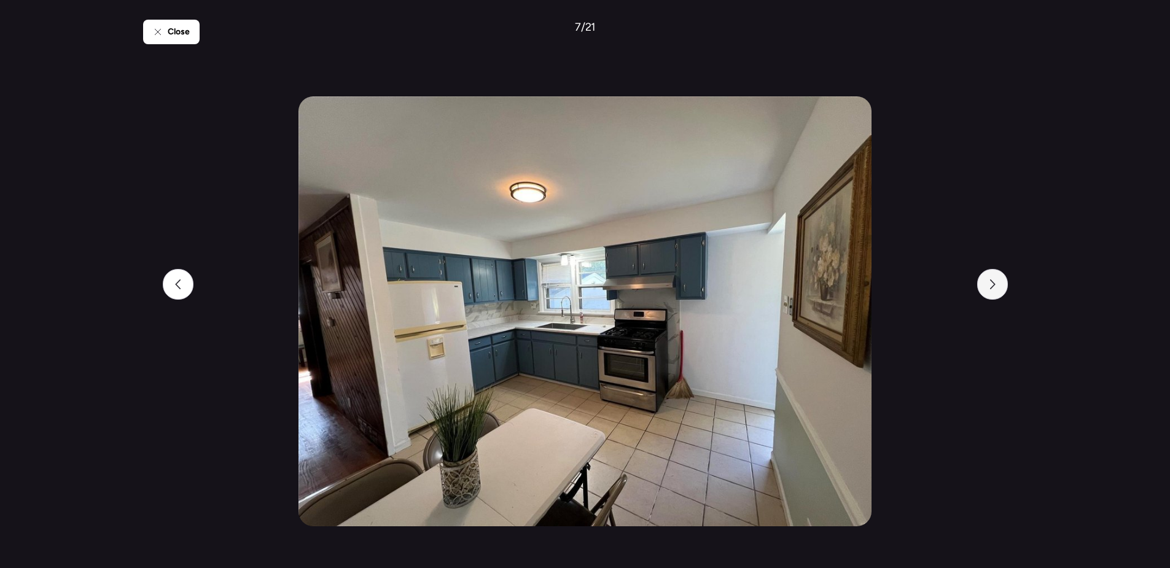
click at [995, 290] on div at bounding box center [992, 284] width 31 height 31
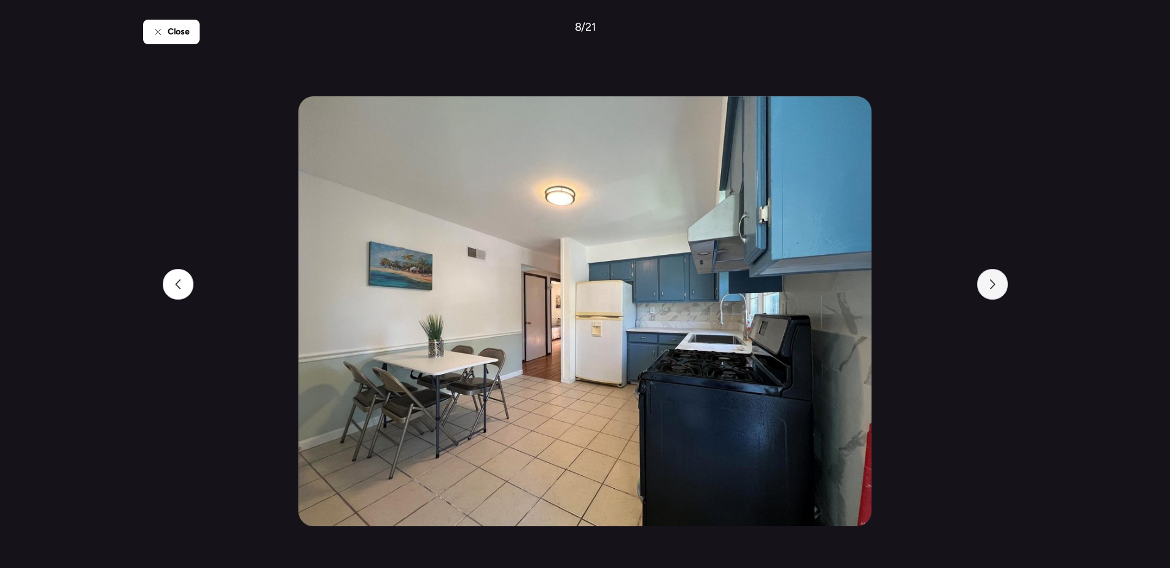
click at [994, 290] on div at bounding box center [992, 284] width 31 height 31
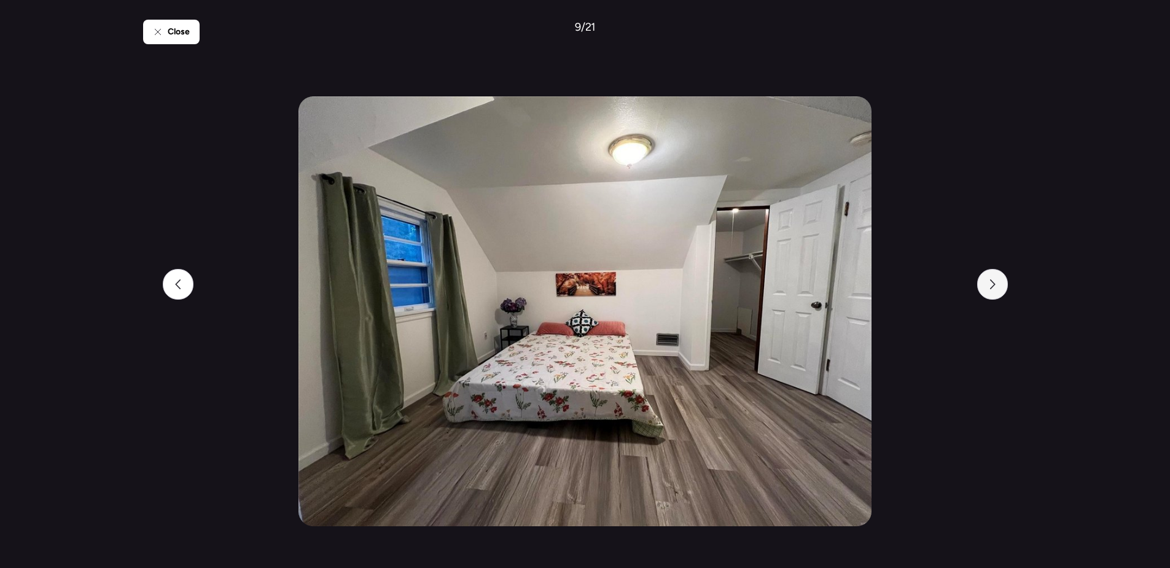
click at [994, 290] on div at bounding box center [992, 284] width 31 height 31
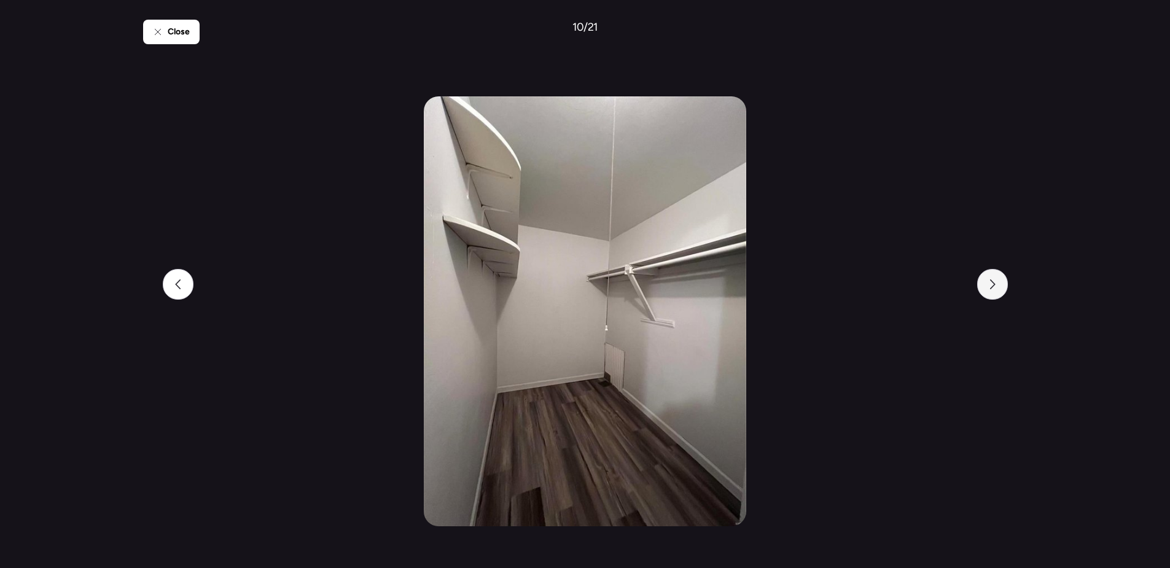
click at [994, 290] on div at bounding box center [992, 284] width 31 height 31
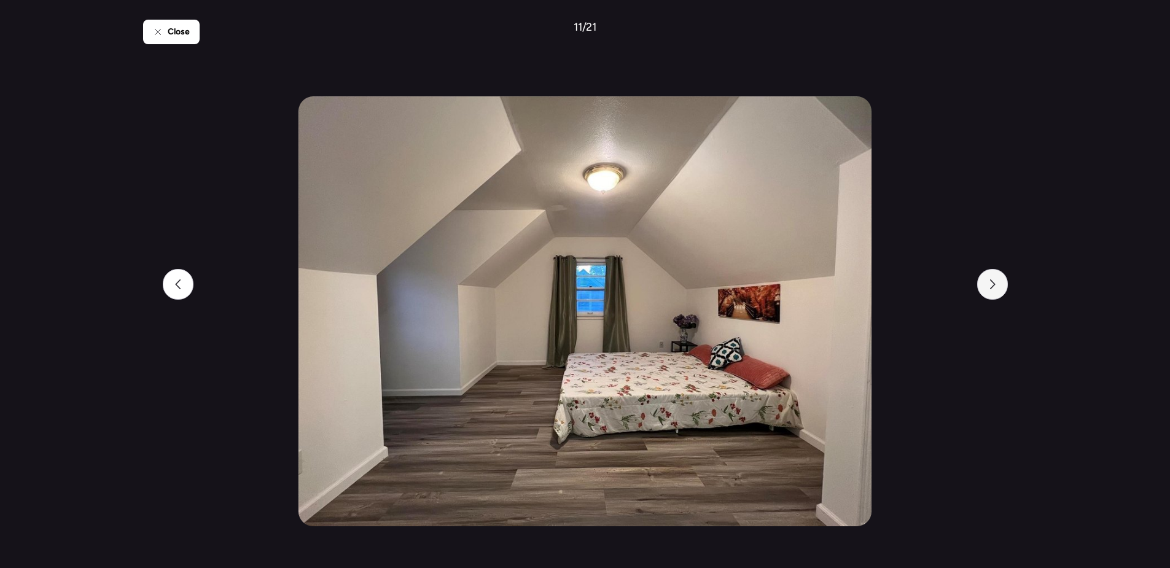
click at [994, 290] on div at bounding box center [992, 284] width 31 height 31
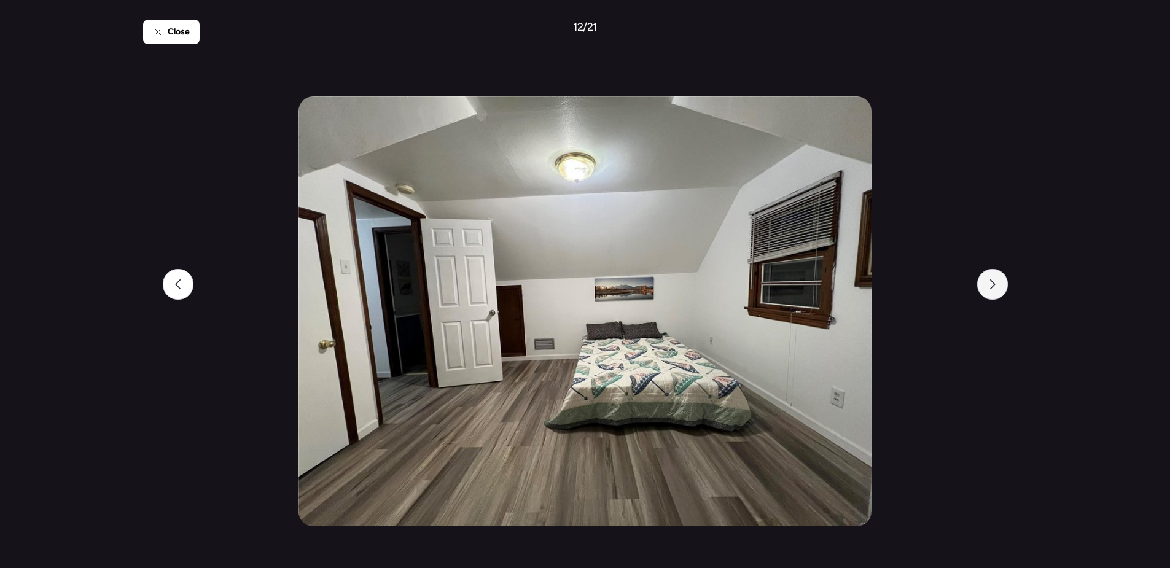
click at [994, 290] on div at bounding box center [992, 284] width 31 height 31
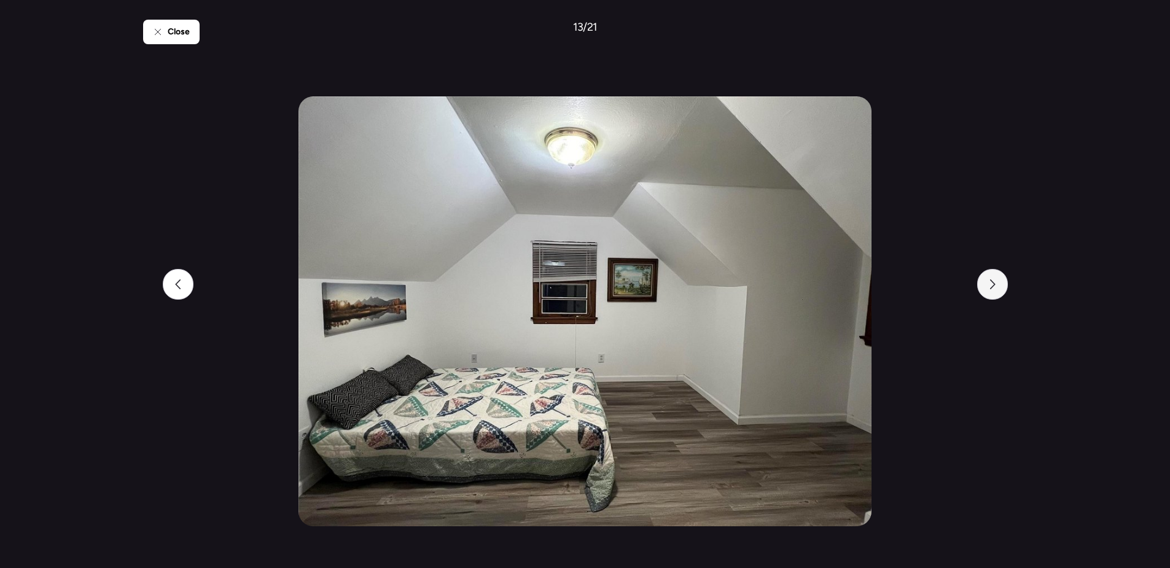
click at [994, 290] on div at bounding box center [992, 284] width 31 height 31
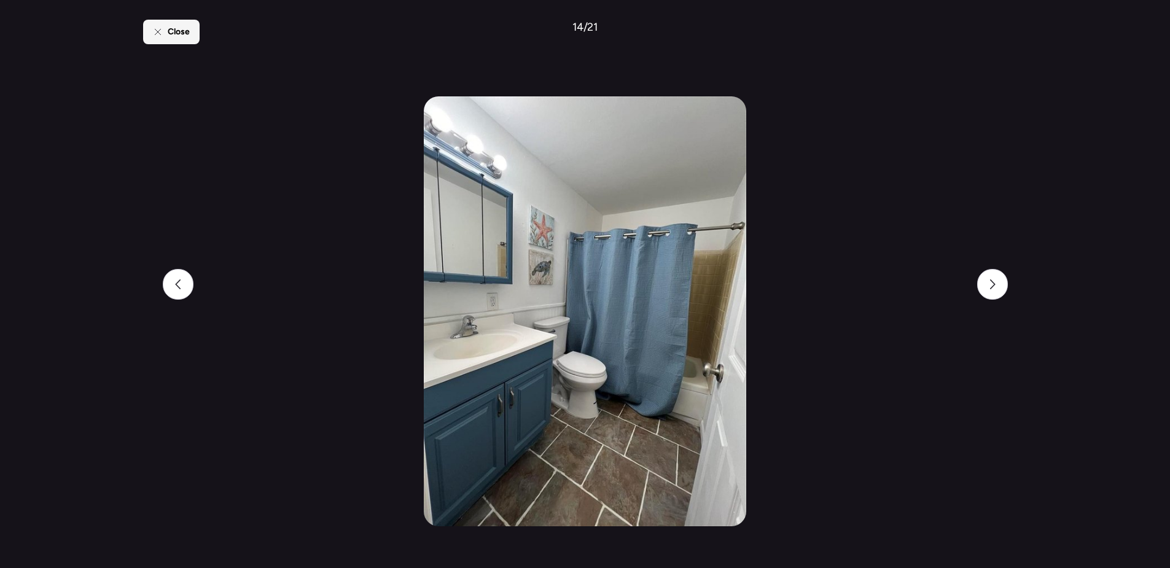
click at [177, 33] on span "Close" at bounding box center [179, 32] width 22 height 12
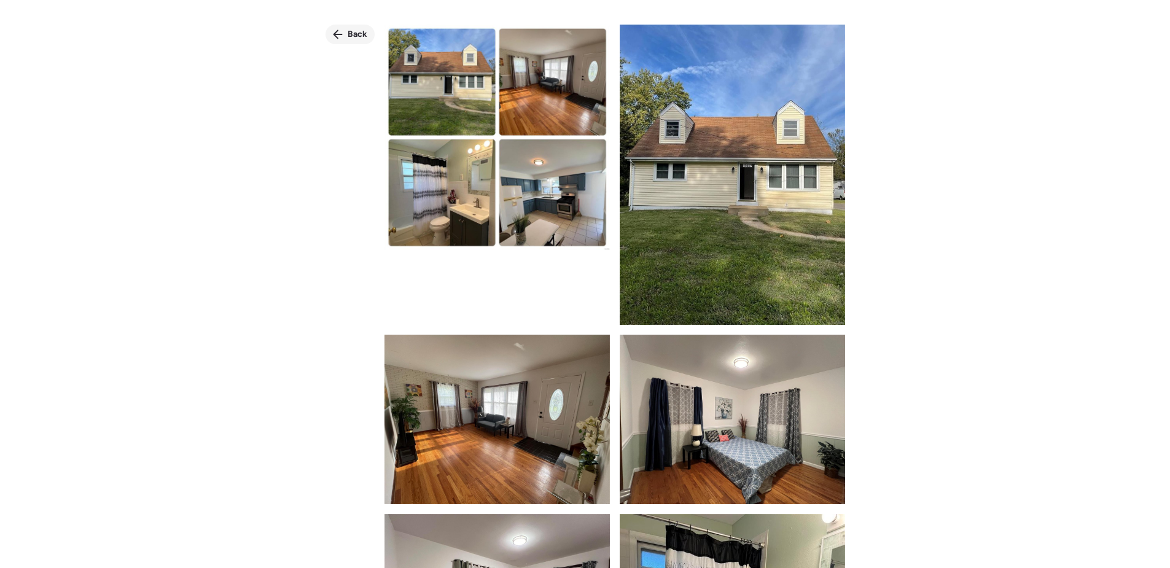
click at [344, 39] on div "Back" at bounding box center [349, 35] width 49 height 20
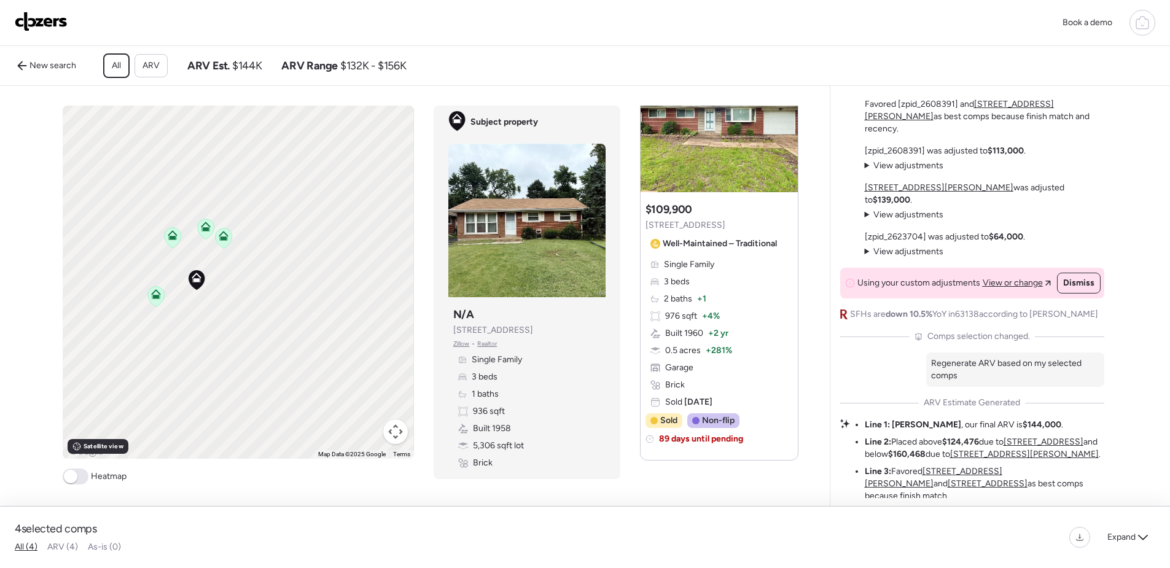
scroll to position [0, 0]
click at [994, 122] on u "[STREET_ADDRESS][PERSON_NAME]" at bounding box center [959, 110] width 189 height 23
